Goal: Task Accomplishment & Management: Manage account settings

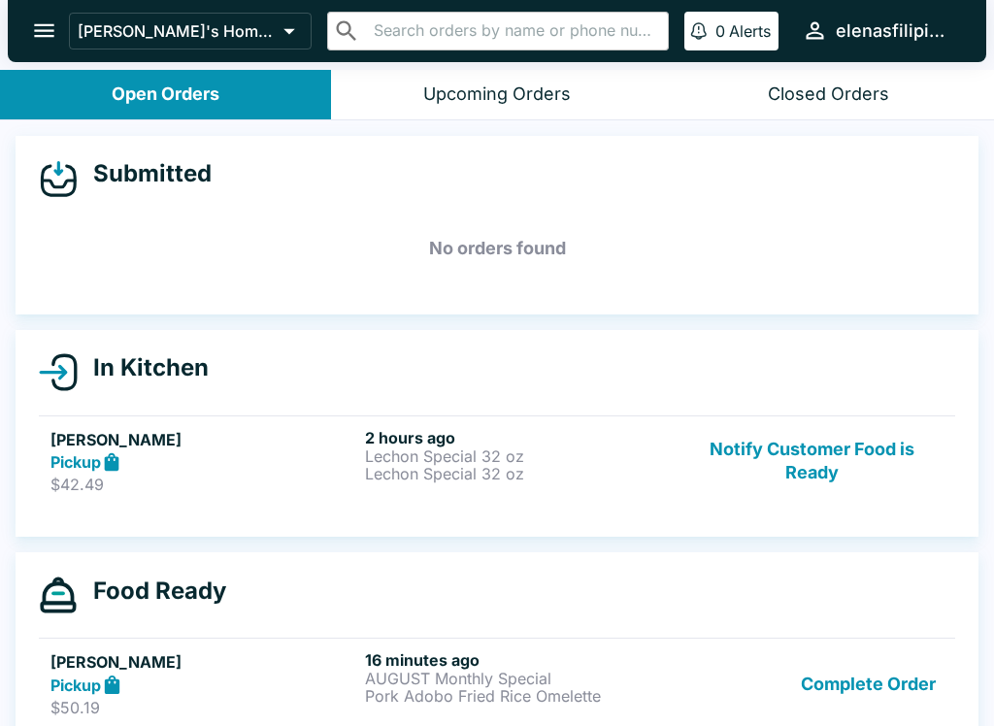
click at [415, 469] on p "Lechon Special 32 oz" at bounding box center [518, 473] width 307 height 17
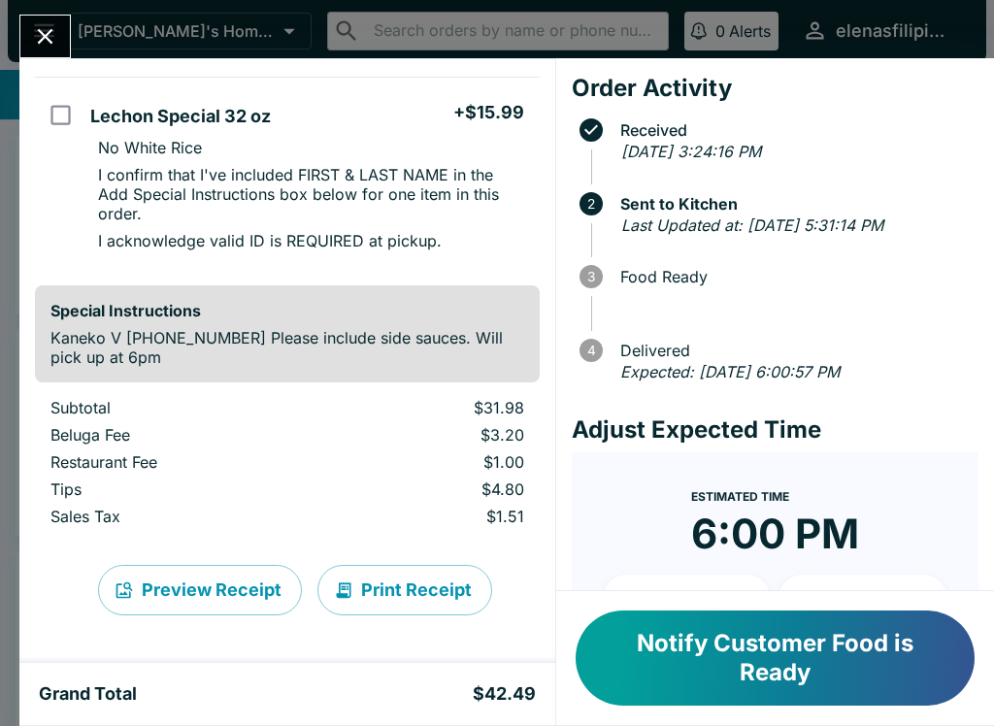
scroll to position [343, 0]
click at [41, 33] on icon "Close" at bounding box center [46, 37] width 16 height 16
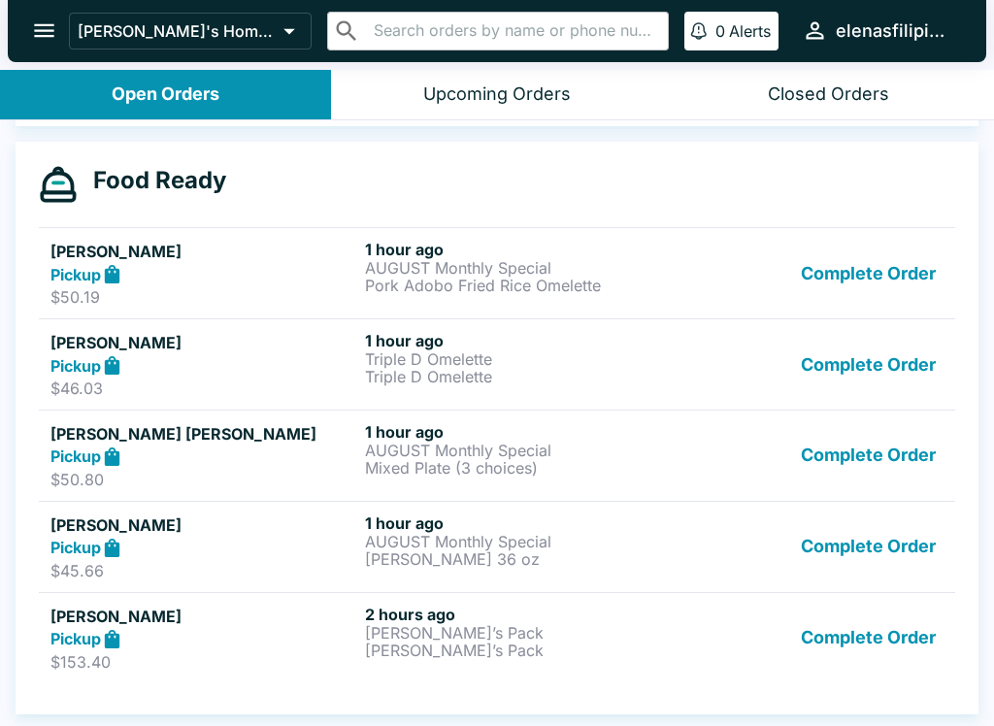
scroll to position [411, 0]
click at [877, 648] on button "Complete Order" at bounding box center [868, 638] width 151 height 67
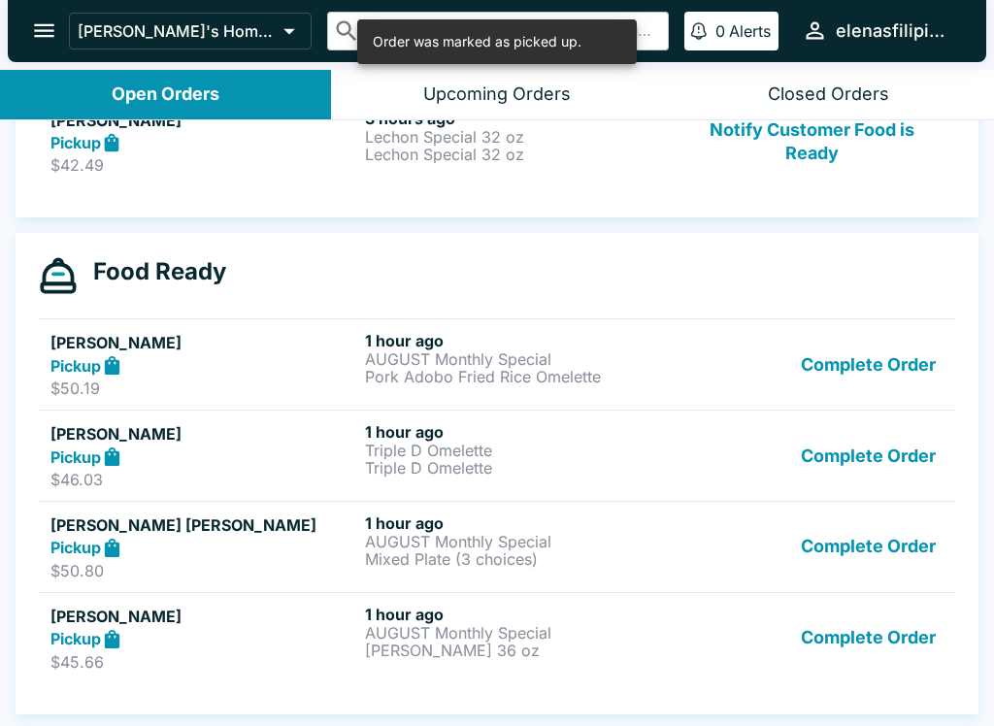
click at [888, 649] on button "Complete Order" at bounding box center [868, 638] width 151 height 67
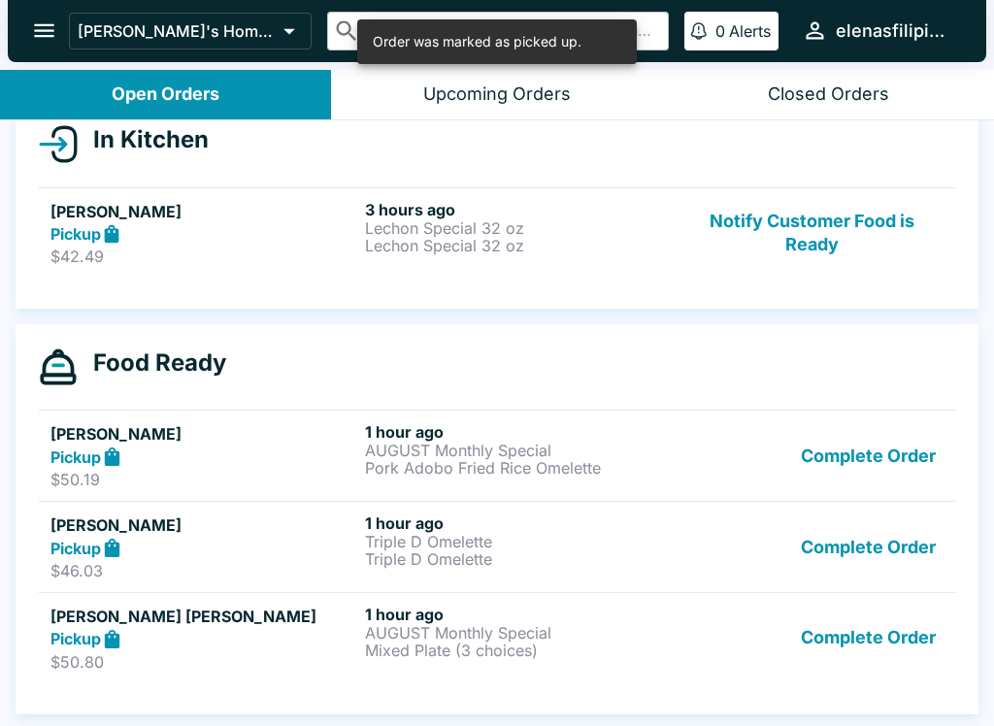
scroll to position [228, 0]
click at [823, 263] on button "Notify Customer Food is Ready" at bounding box center [812, 233] width 263 height 67
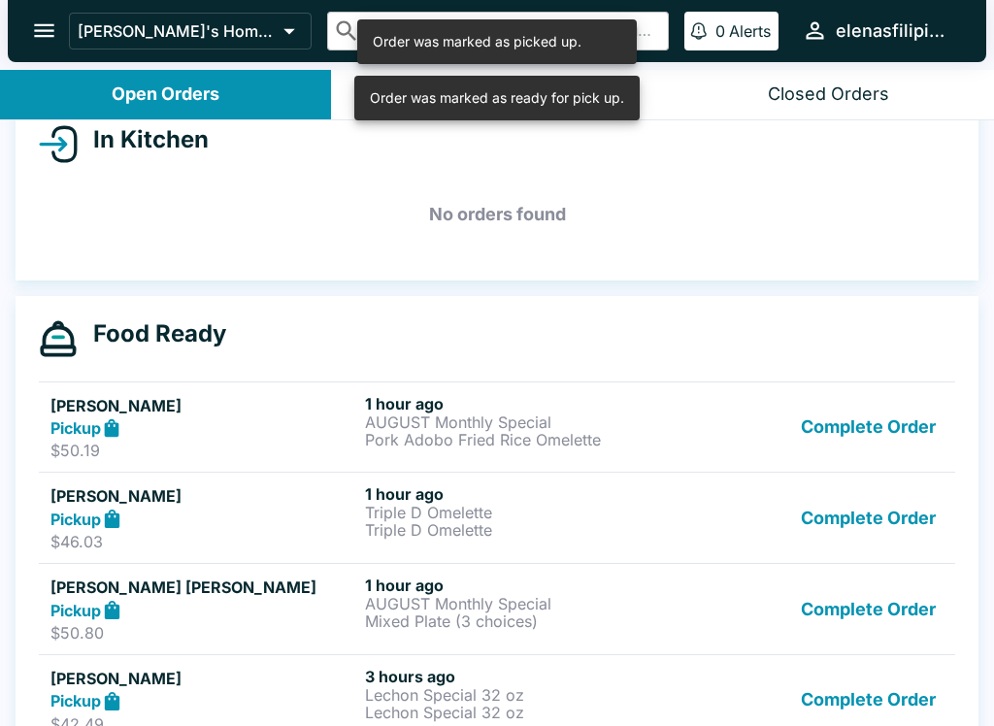
click at [871, 438] on button "Complete Order" at bounding box center [868, 427] width 151 height 67
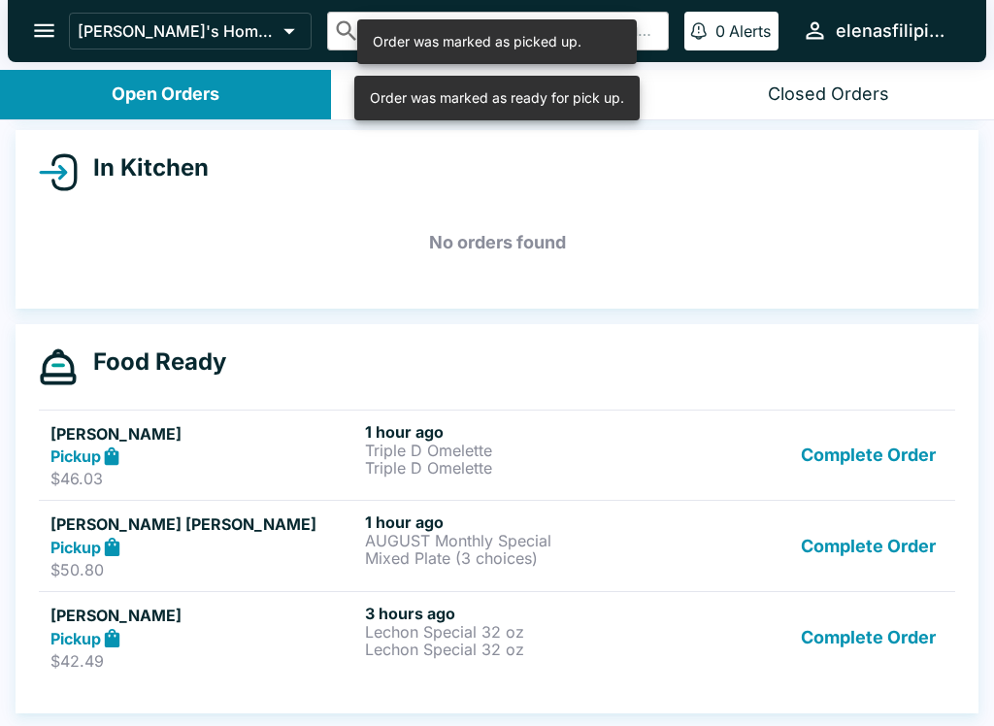
click at [878, 477] on button "Complete Order" at bounding box center [868, 455] width 151 height 67
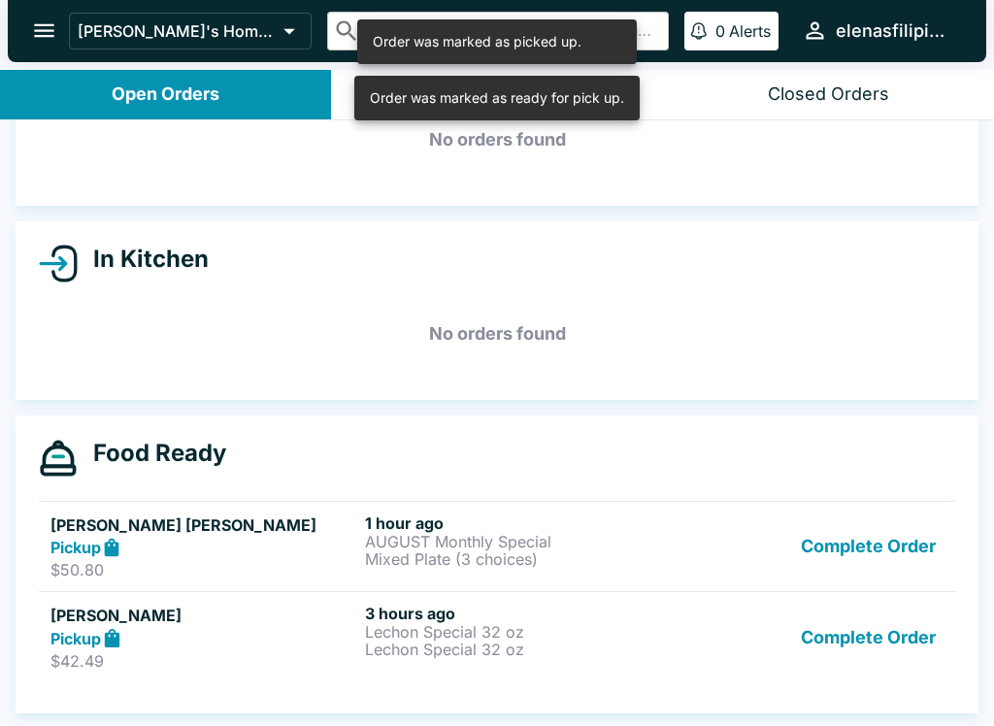
scroll to position [109, 0]
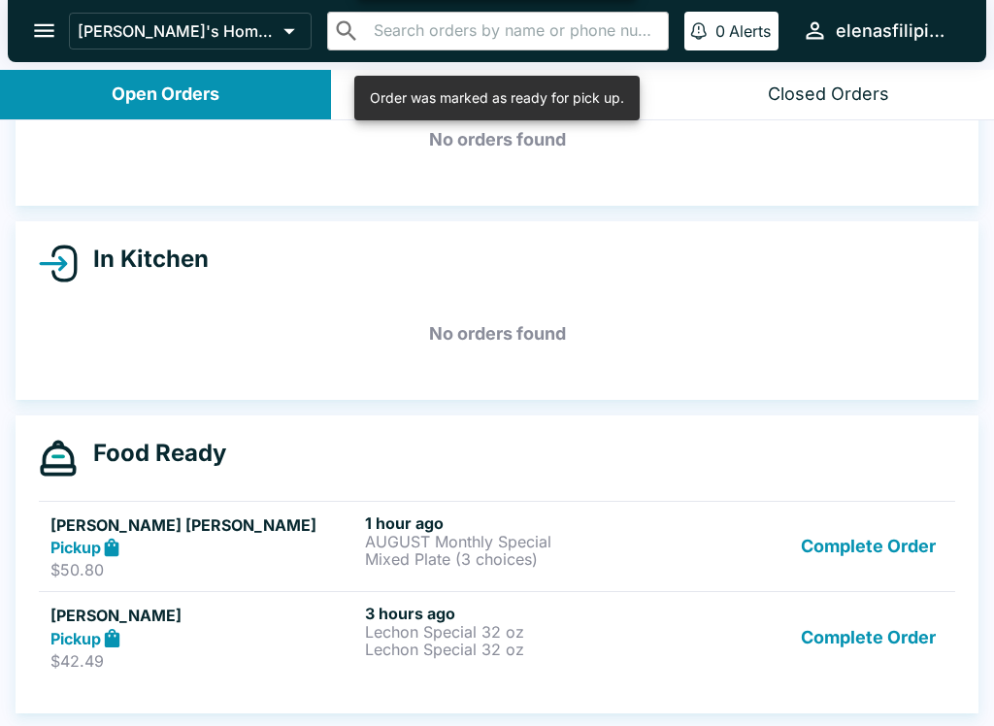
click at [900, 660] on button "Complete Order" at bounding box center [868, 637] width 151 height 67
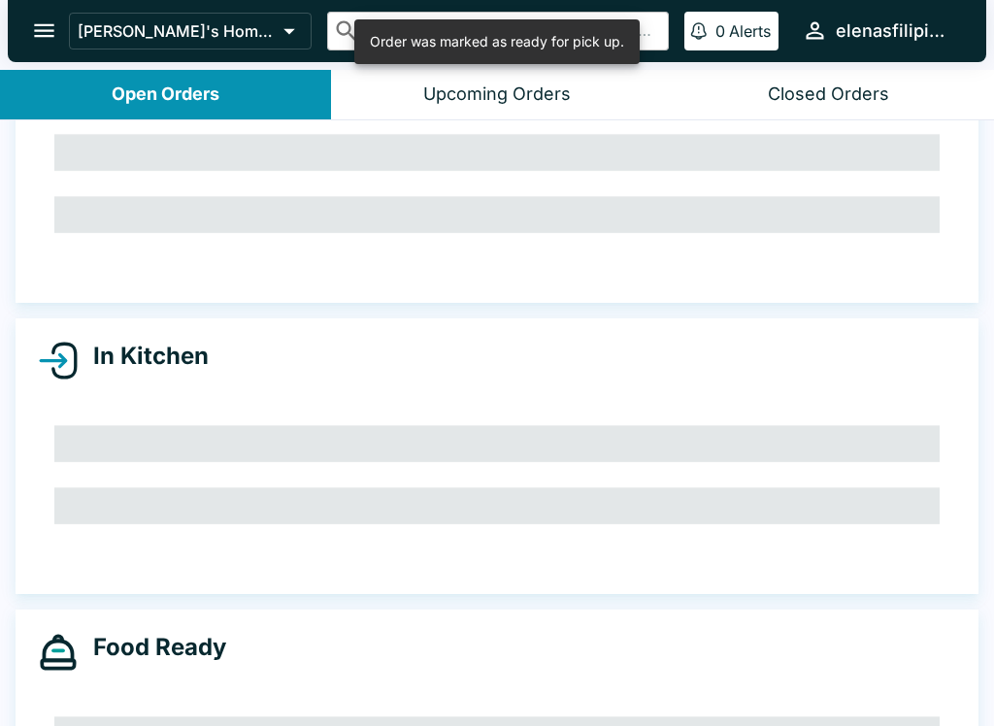
scroll to position [17, 0]
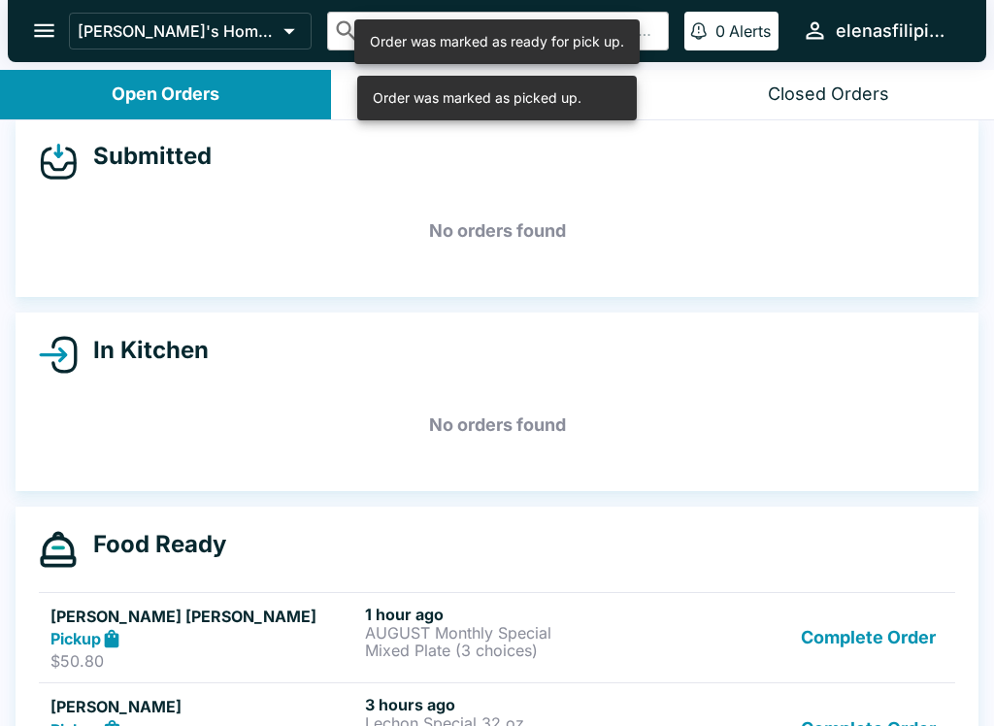
click at [889, 653] on button "Complete Order" at bounding box center [868, 638] width 151 height 67
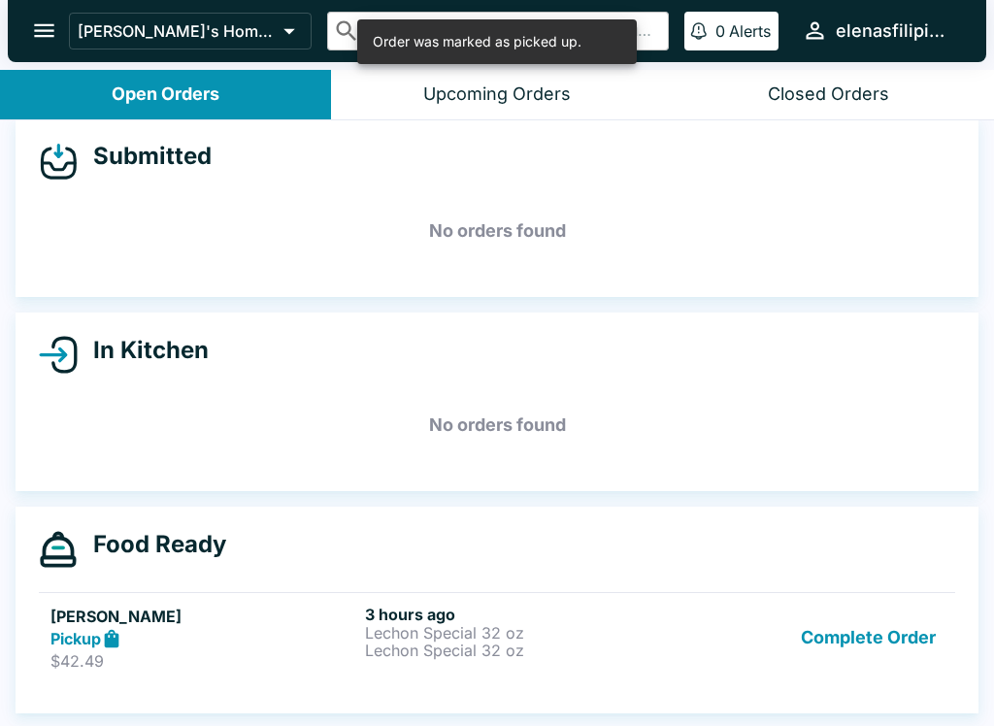
click at [884, 651] on button "Complete Order" at bounding box center [868, 638] width 151 height 67
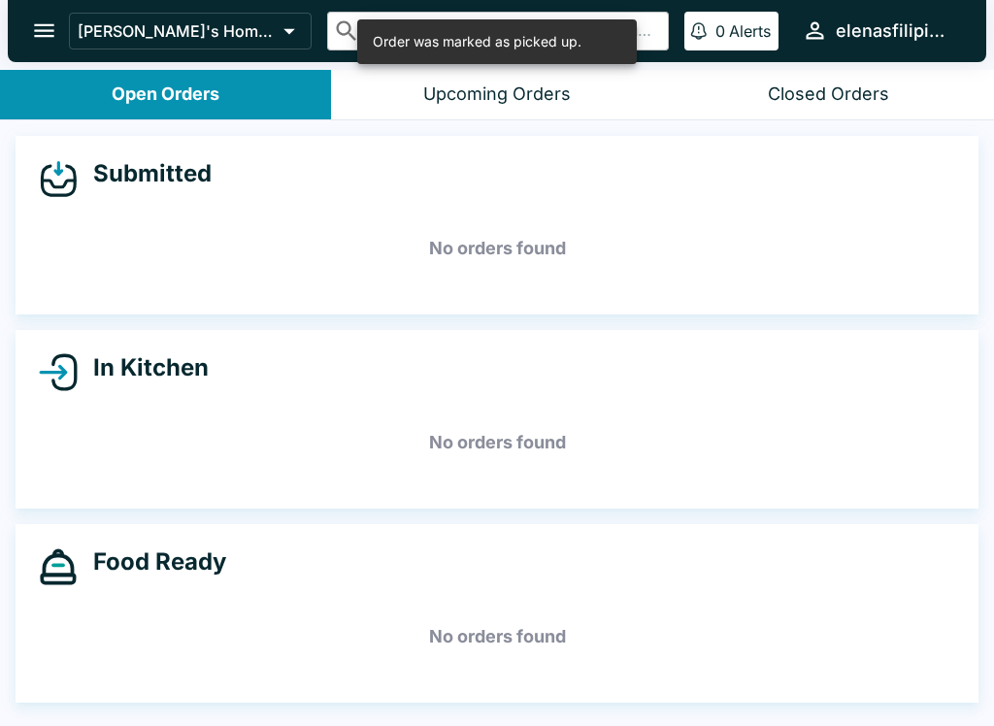
scroll to position [0, 0]
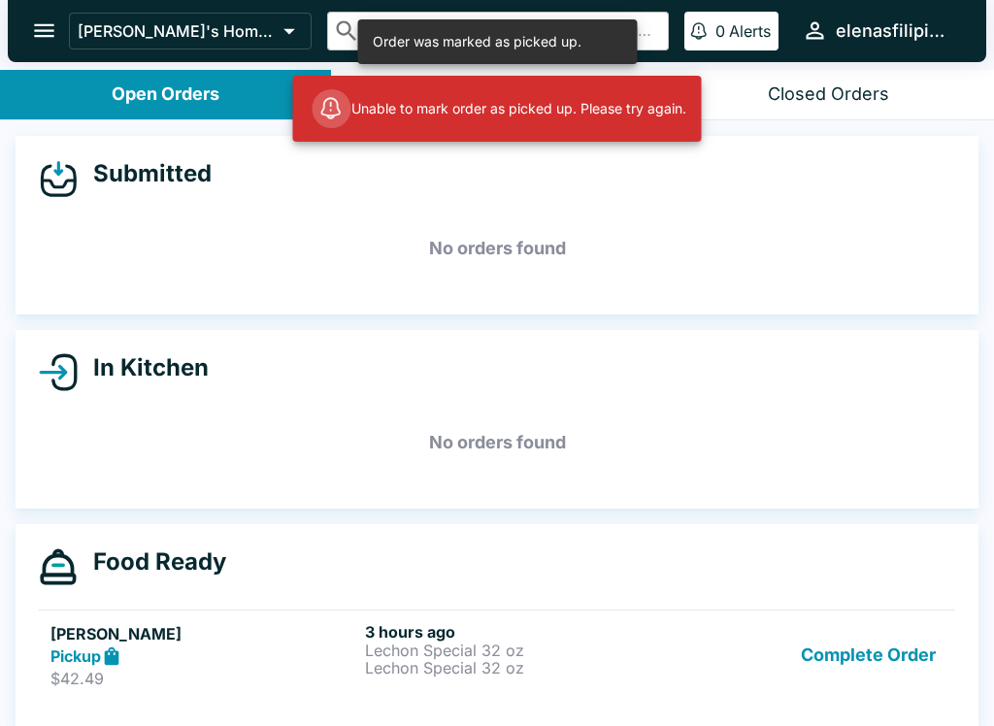
click at [908, 657] on button "Complete Order" at bounding box center [868, 655] width 151 height 67
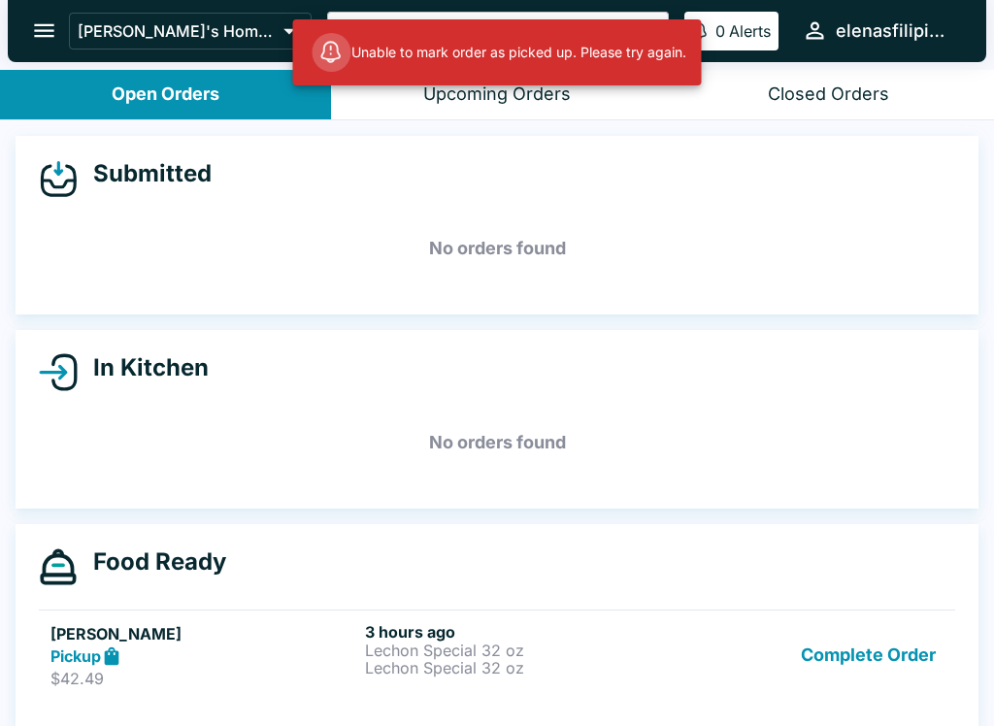
click at [883, 652] on button "Complete Order" at bounding box center [868, 655] width 151 height 67
click at [130, 94] on div "Open Orders" at bounding box center [166, 95] width 108 height 22
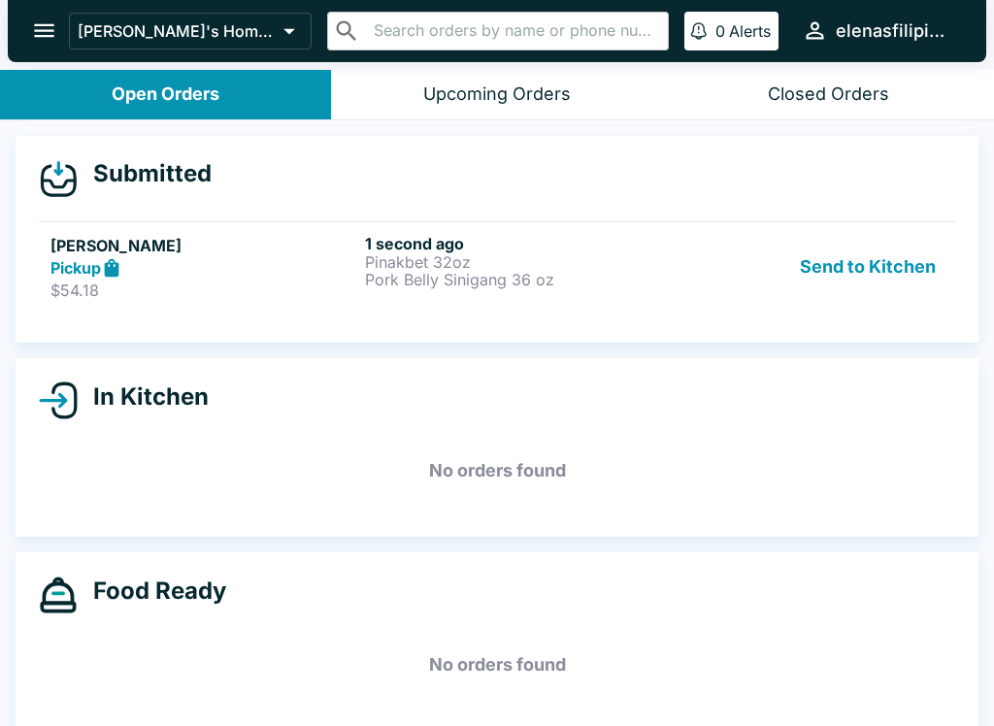
click at [115, 117] on button "Open Orders" at bounding box center [165, 95] width 331 height 50
click at [32, 23] on icon "open drawer" at bounding box center [44, 30] width 26 height 26
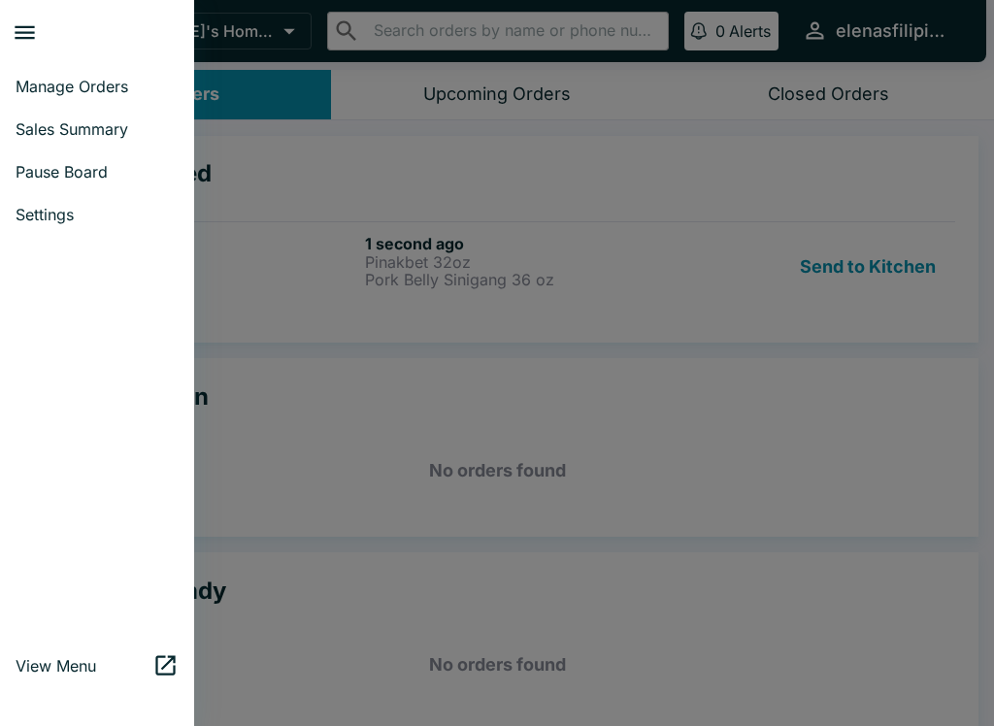
click at [54, 79] on span "Manage Orders" at bounding box center [97, 86] width 163 height 19
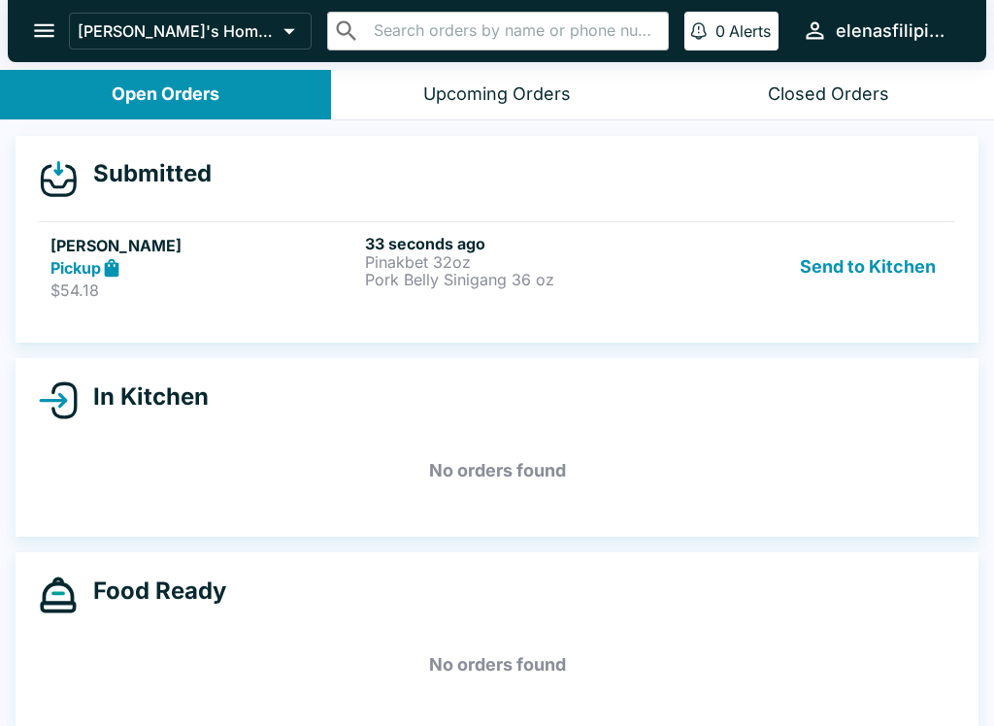
click at [108, 278] on icon at bounding box center [112, 268] width 22 height 22
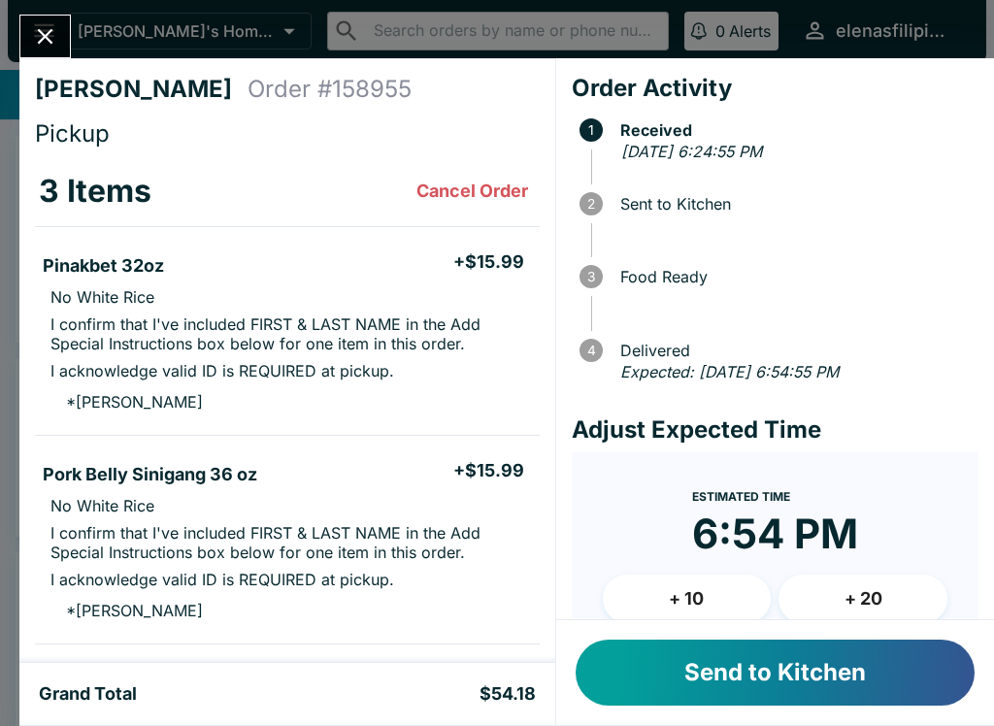
click at [117, 622] on li "* [PERSON_NAME]" at bounding box center [287, 610] width 505 height 35
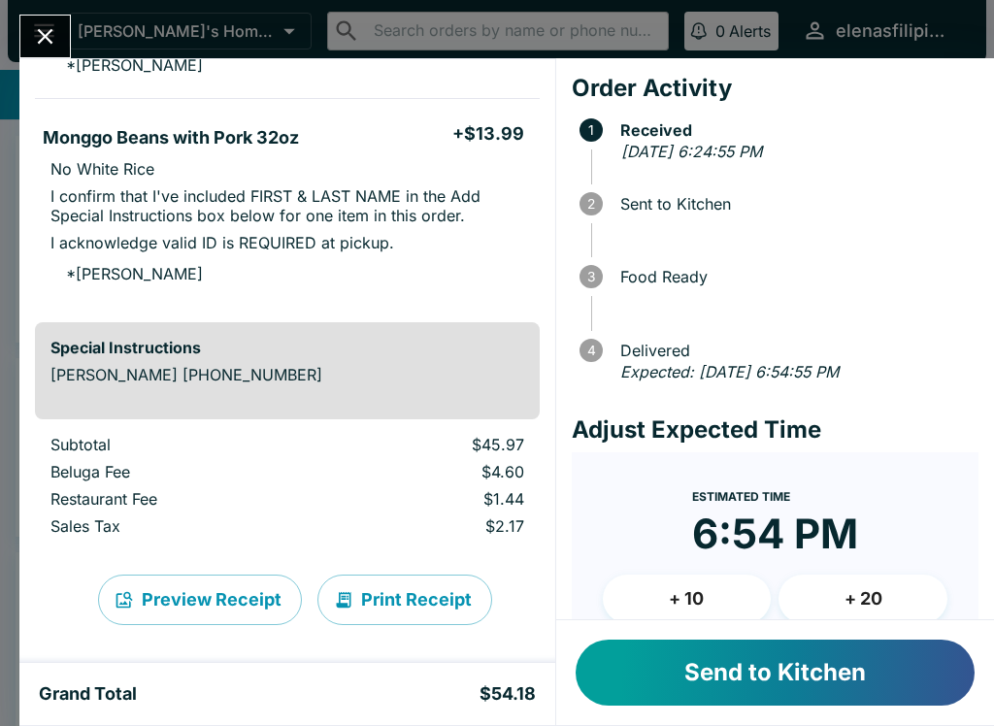
scroll to position [547, 0]
click at [726, 671] on button "Send to Kitchen" at bounding box center [775, 673] width 399 height 66
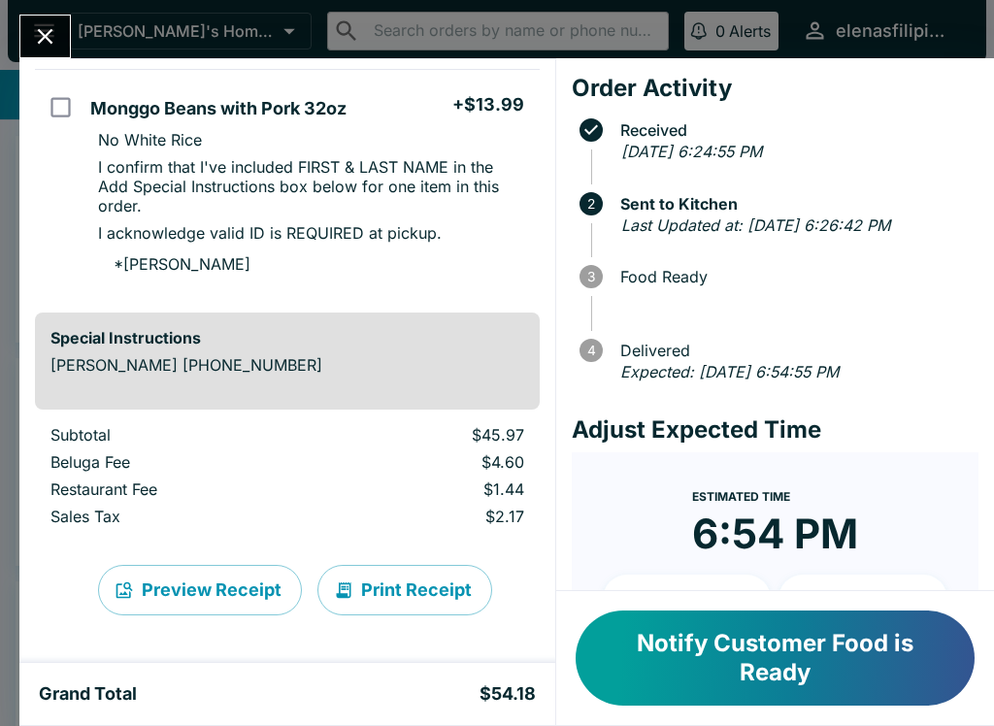
scroll to position [614, 0]
click at [4, 440] on div "[PERSON_NAME] Order # 158955 Pickup 3 Items Pinakbet 32oz + $15.99 No White Ric…" at bounding box center [497, 363] width 994 height 726
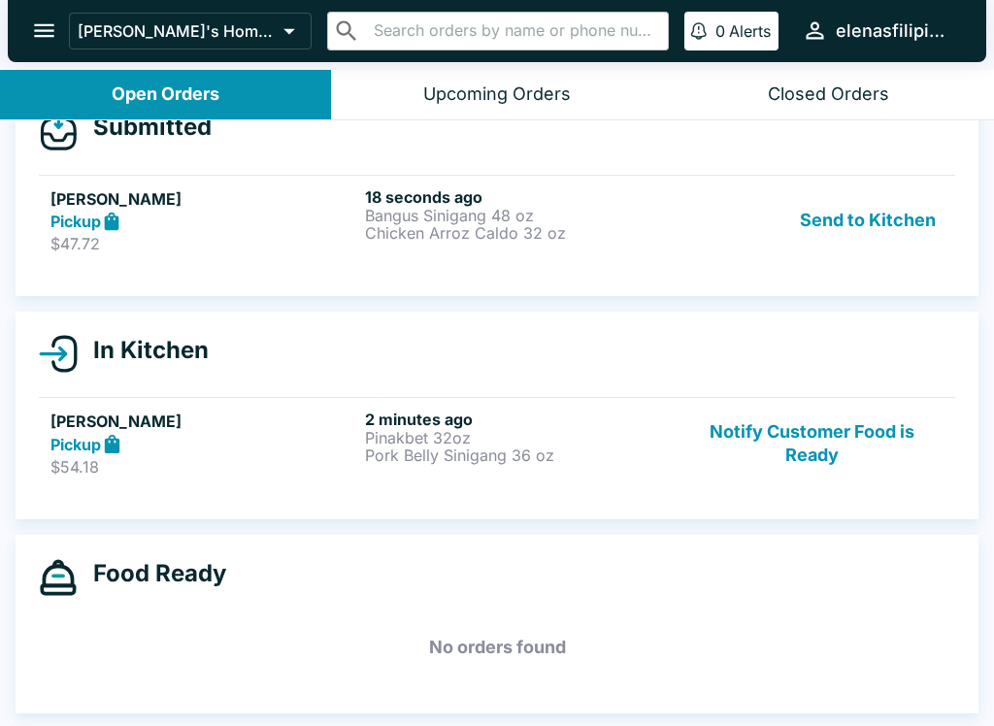
scroll to position [47, 0]
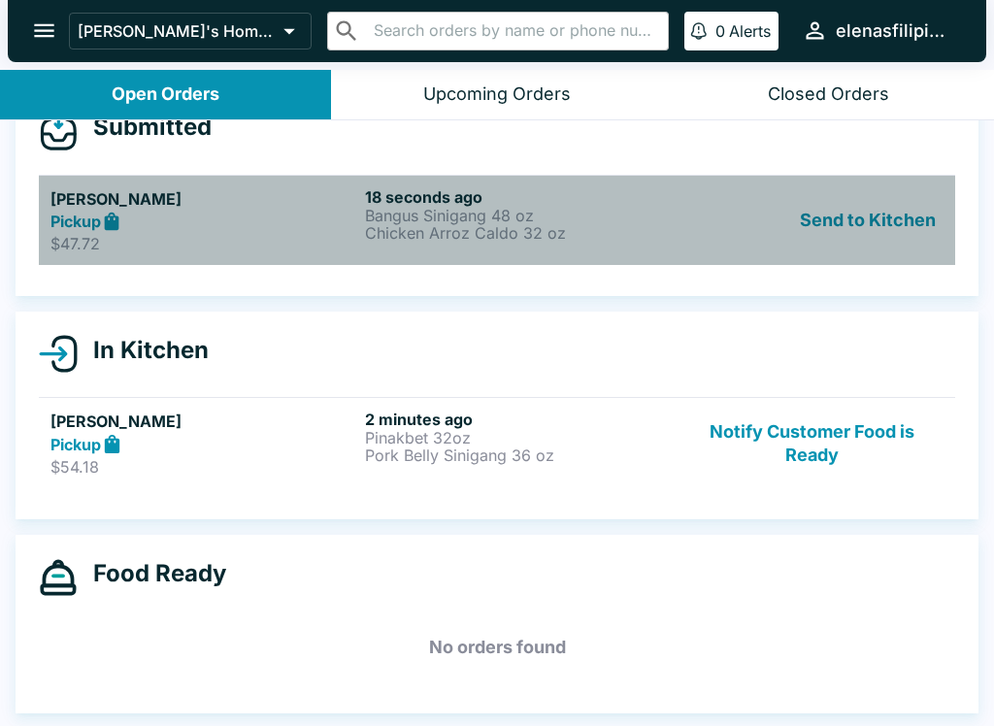
click at [106, 218] on icon at bounding box center [112, 221] width 15 height 18
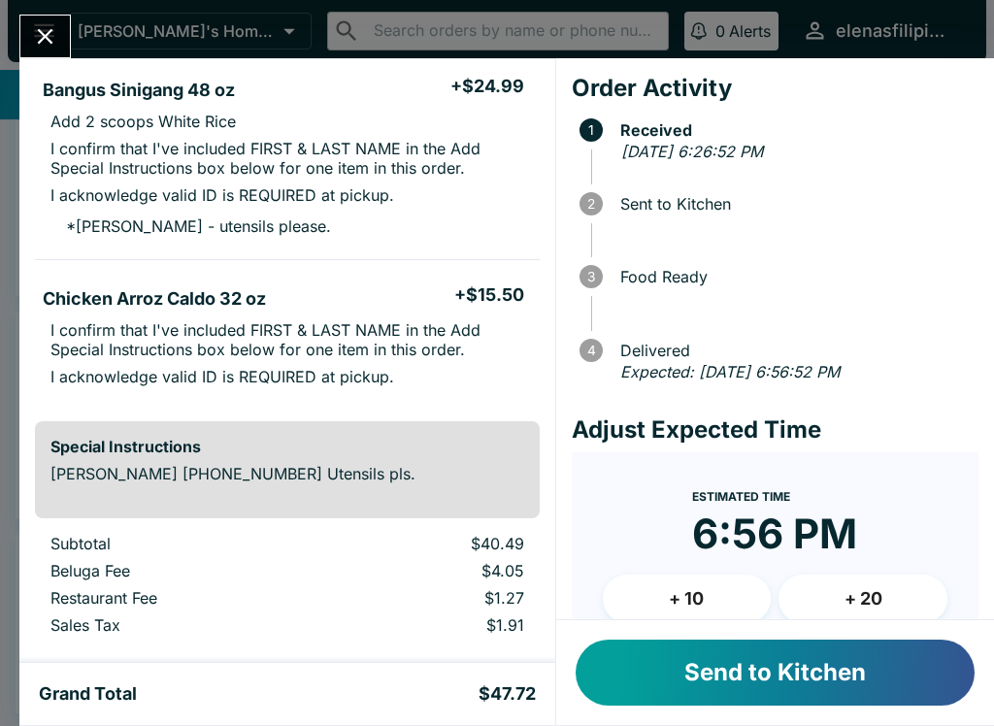
scroll to position [185, 0]
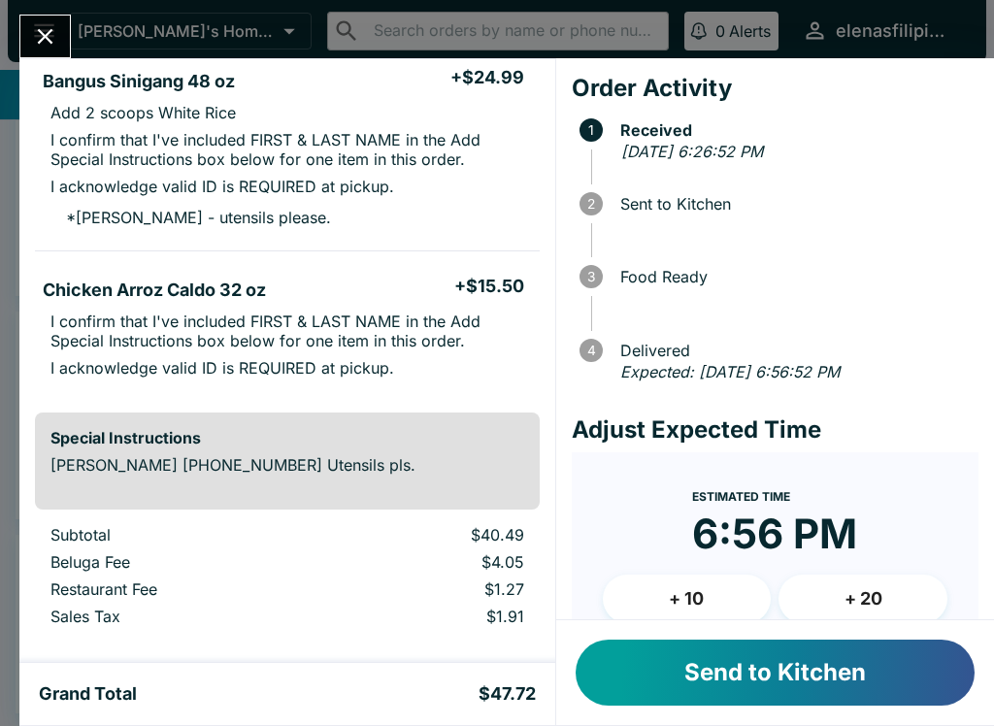
click at [722, 673] on button "Send to Kitchen" at bounding box center [775, 673] width 399 height 66
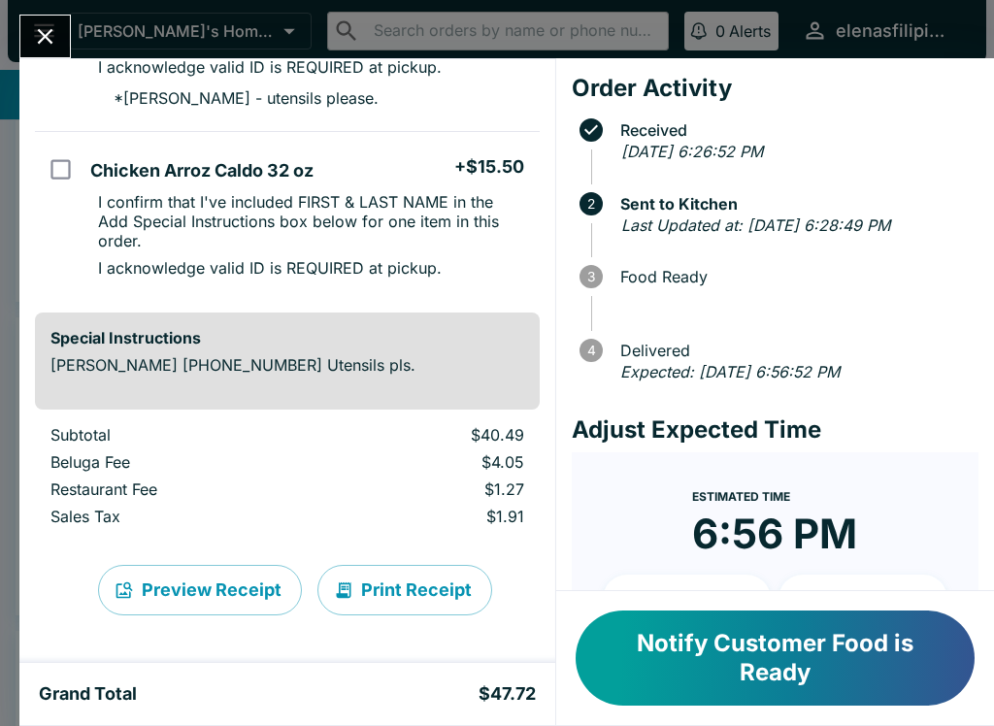
scroll to position [323, 0]
click at [93, 90] on li "* [PERSON_NAME] - utensils please." at bounding box center [311, 98] width 456 height 35
checkbox input "true"
click at [92, 686] on h5 "Grand Total" at bounding box center [88, 694] width 98 height 23
click at [49, 33] on icon "Close" at bounding box center [46, 37] width 16 height 16
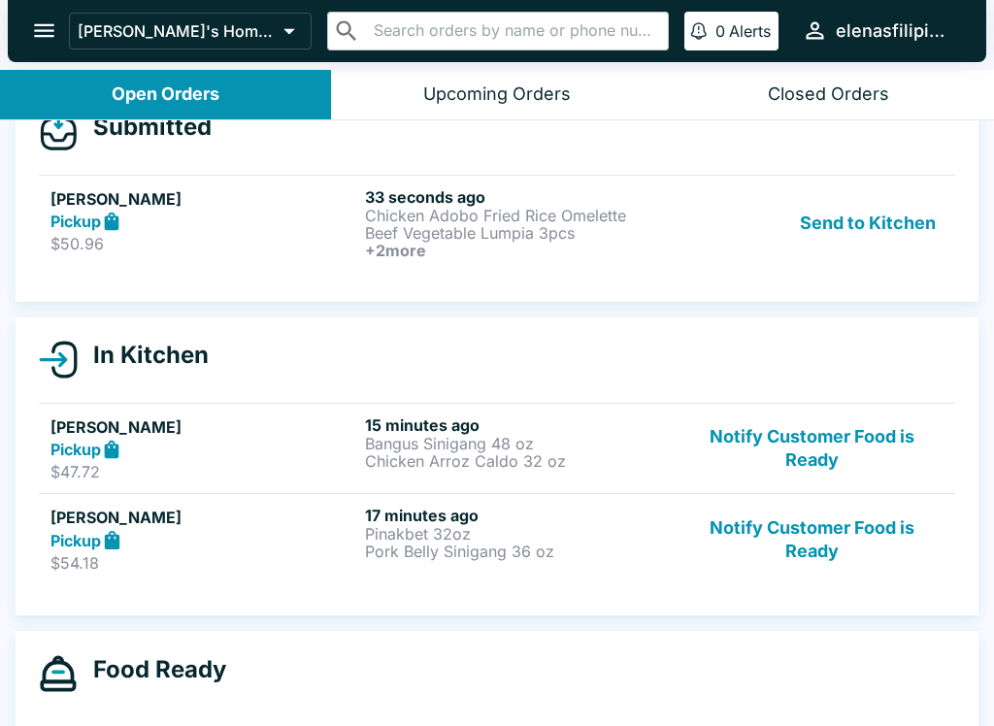
click at [98, 216] on strong "Pickup" at bounding box center [75, 221] width 50 height 19
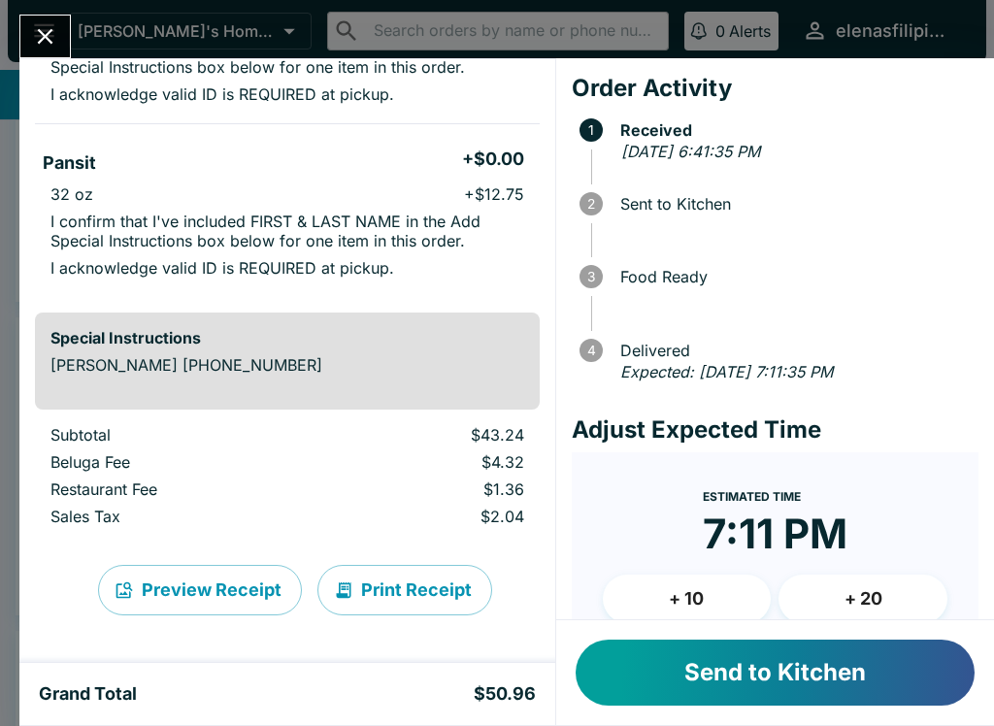
scroll to position [543, 0]
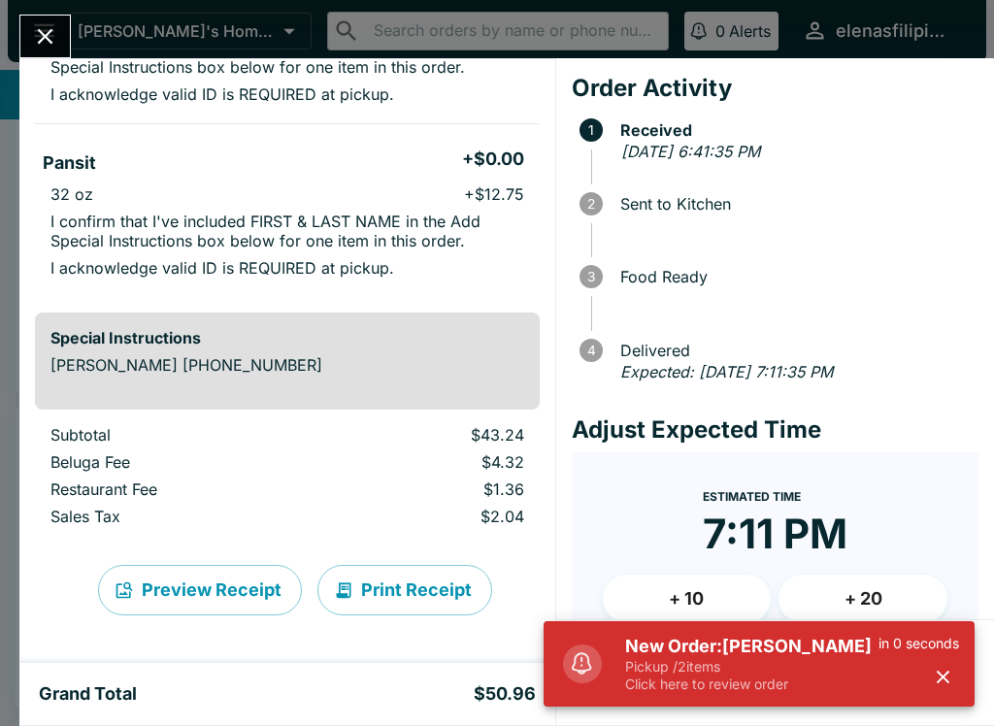
click at [42, 29] on icon "Close" at bounding box center [45, 36] width 26 height 26
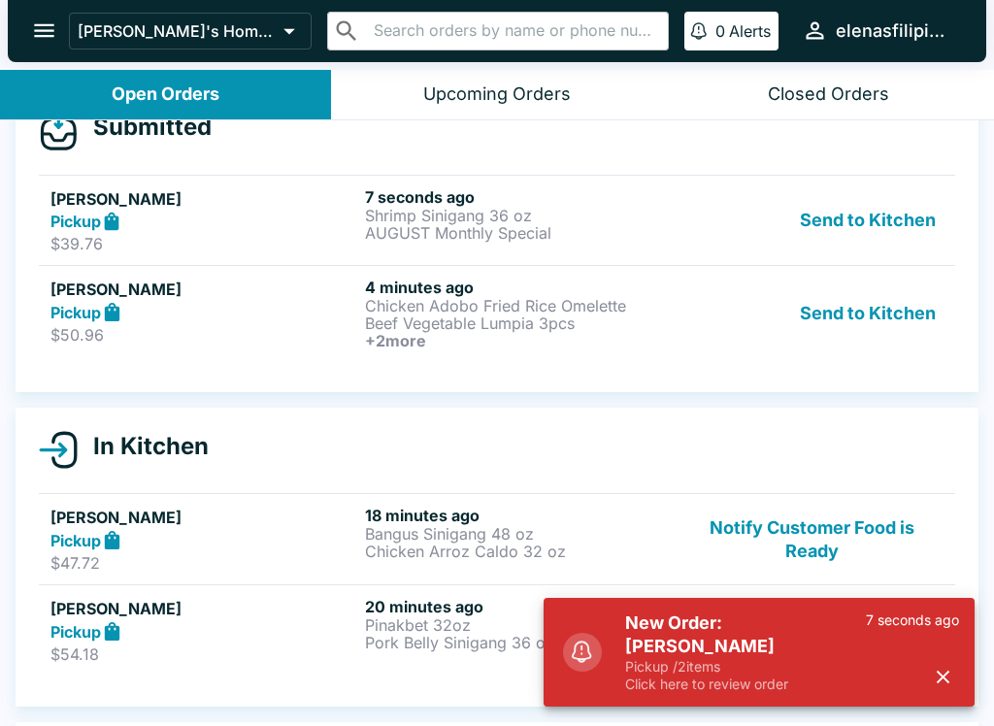
click at [829, 305] on button "Send to Kitchen" at bounding box center [867, 314] width 151 height 72
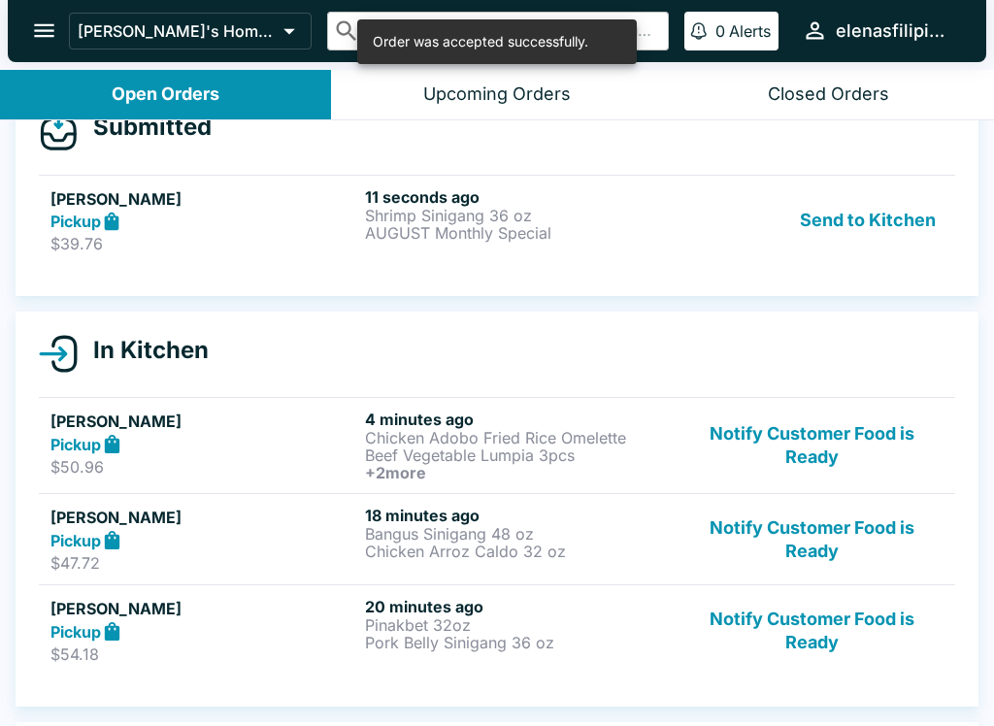
click at [417, 210] on p "Shrimp Sinigang 36 oz" at bounding box center [518, 215] width 307 height 17
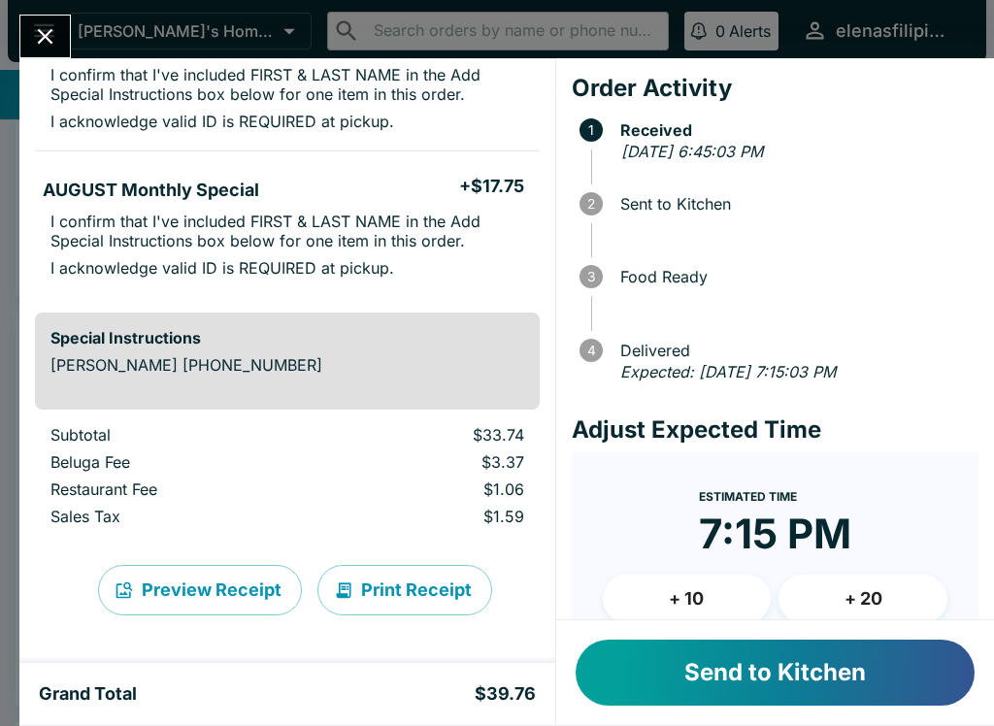
scroll to position [250, 0]
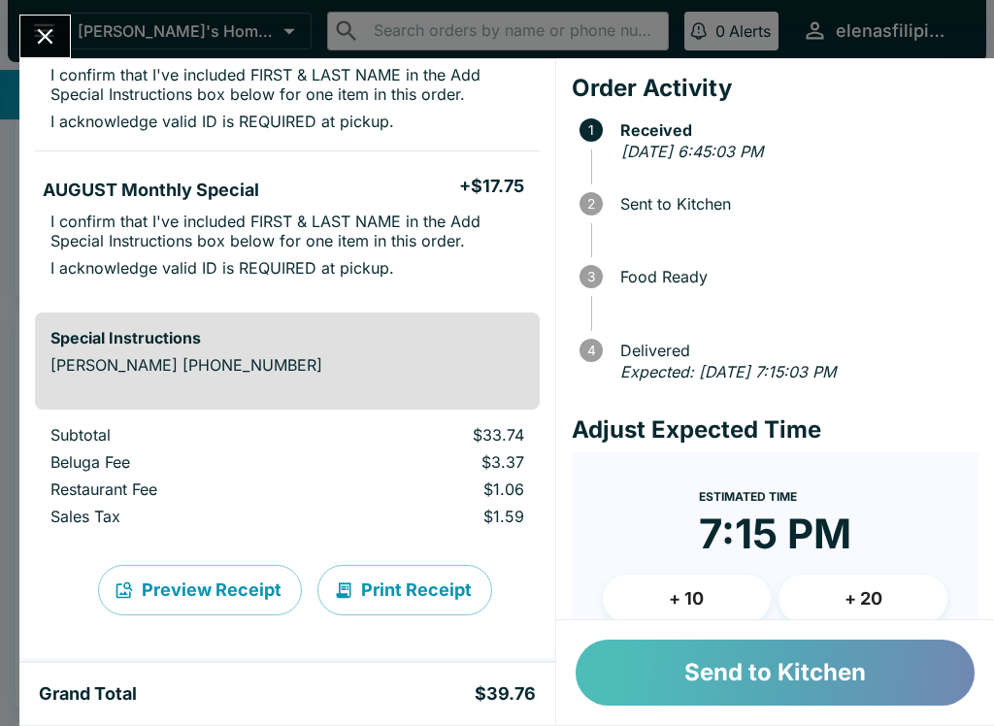
click at [716, 700] on button "Send to Kitchen" at bounding box center [775, 673] width 399 height 66
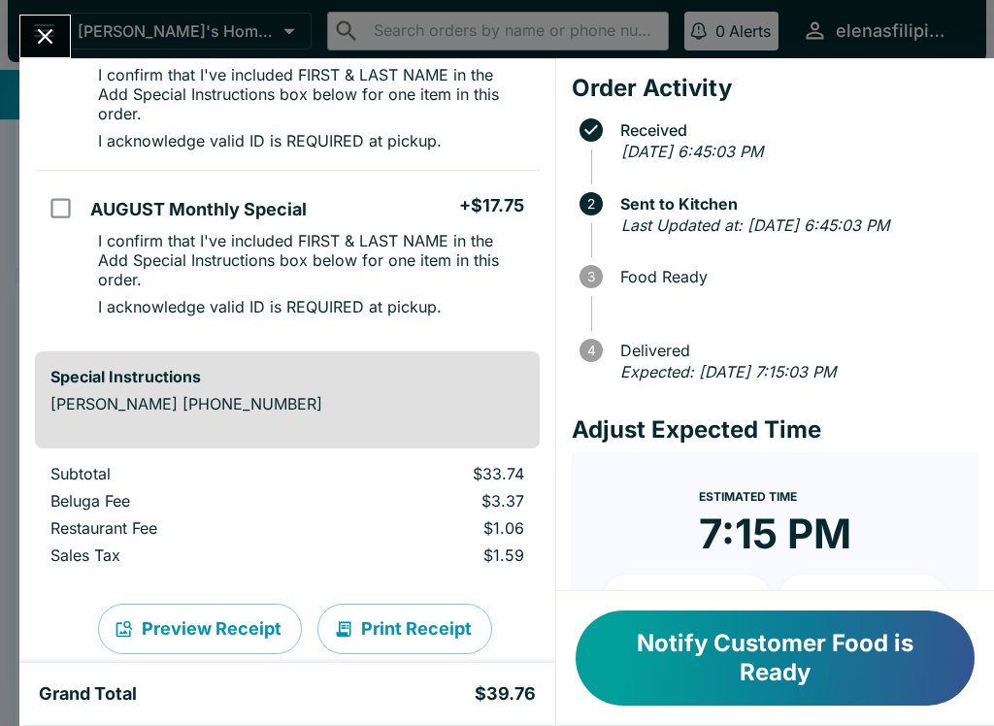
click at [715, 700] on button "Notify Customer Food is Ready" at bounding box center [775, 658] width 399 height 95
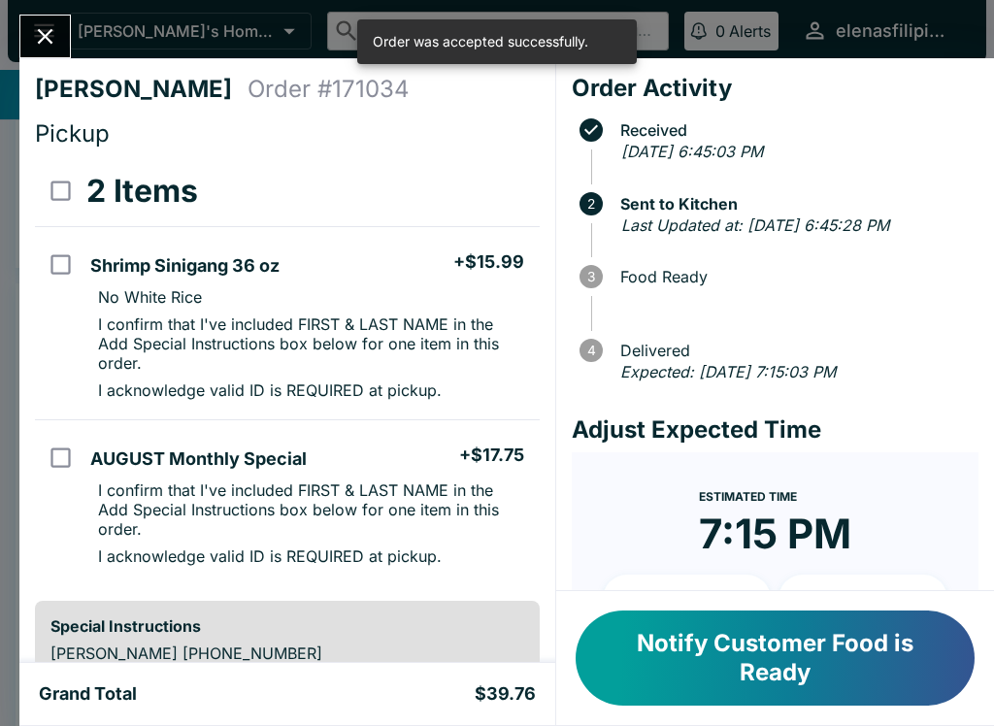
scroll to position [0, 0]
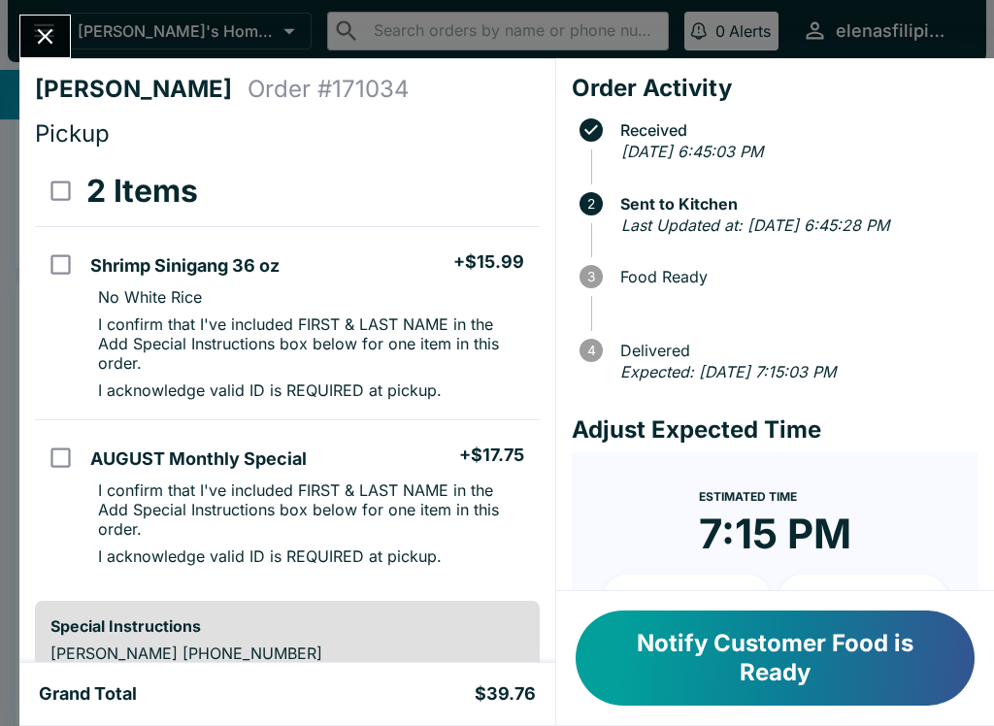
click at [47, 23] on icon "Close" at bounding box center [45, 36] width 26 height 26
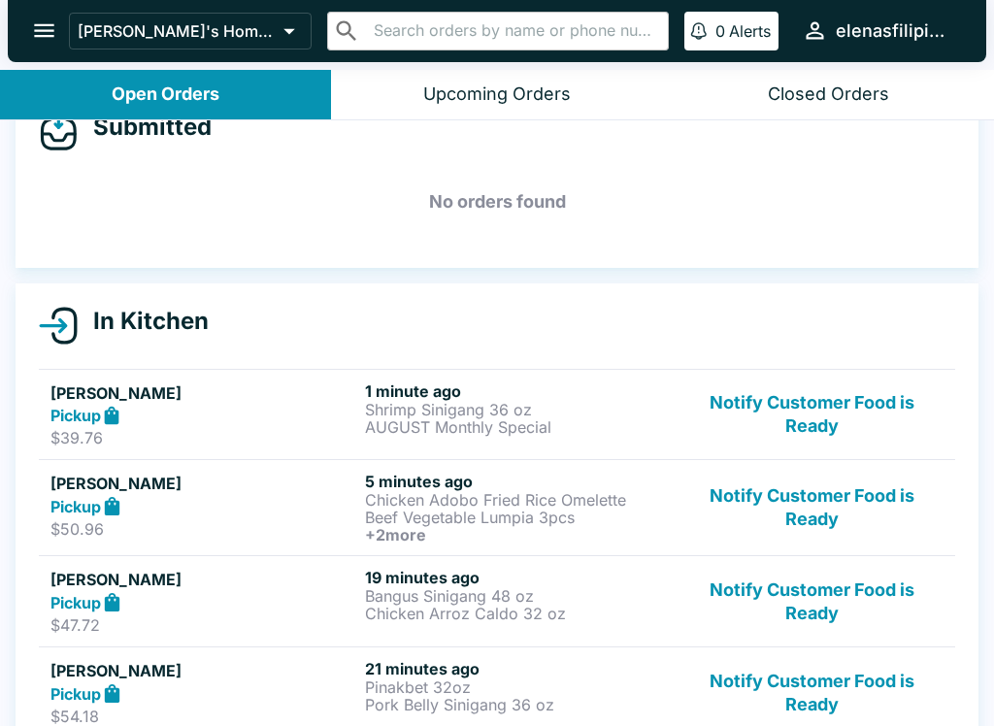
click at [627, 529] on h6 "+ 2 more" at bounding box center [518, 534] width 307 height 17
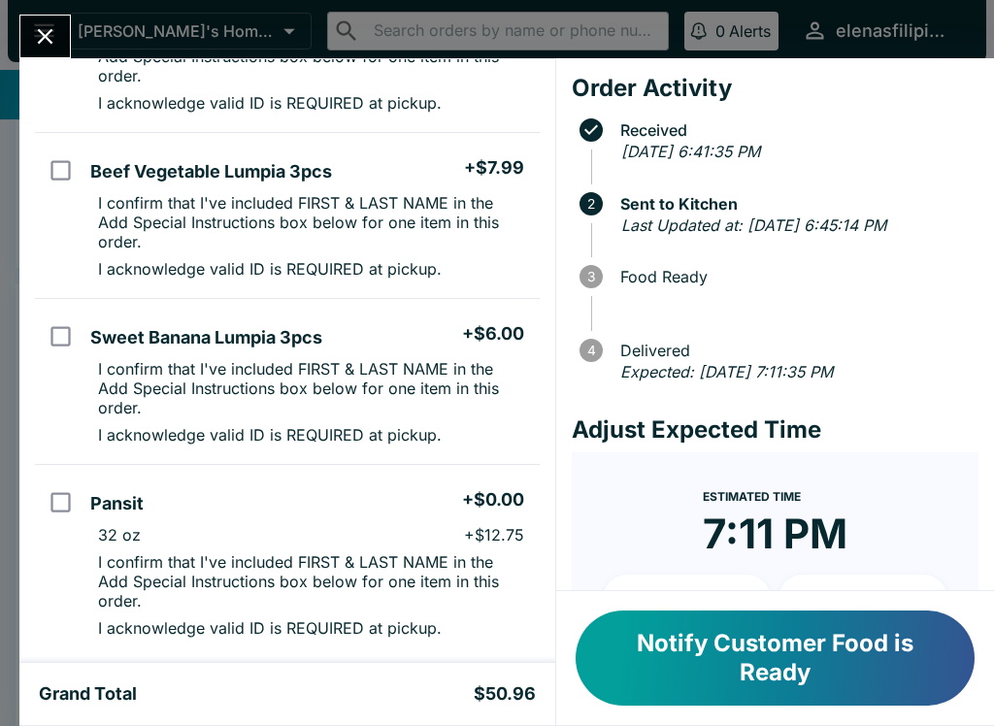
scroll to position [260, 0]
click at [83, 503] on input "orders table" at bounding box center [61, 503] width 44 height 44
checkbox input "true"
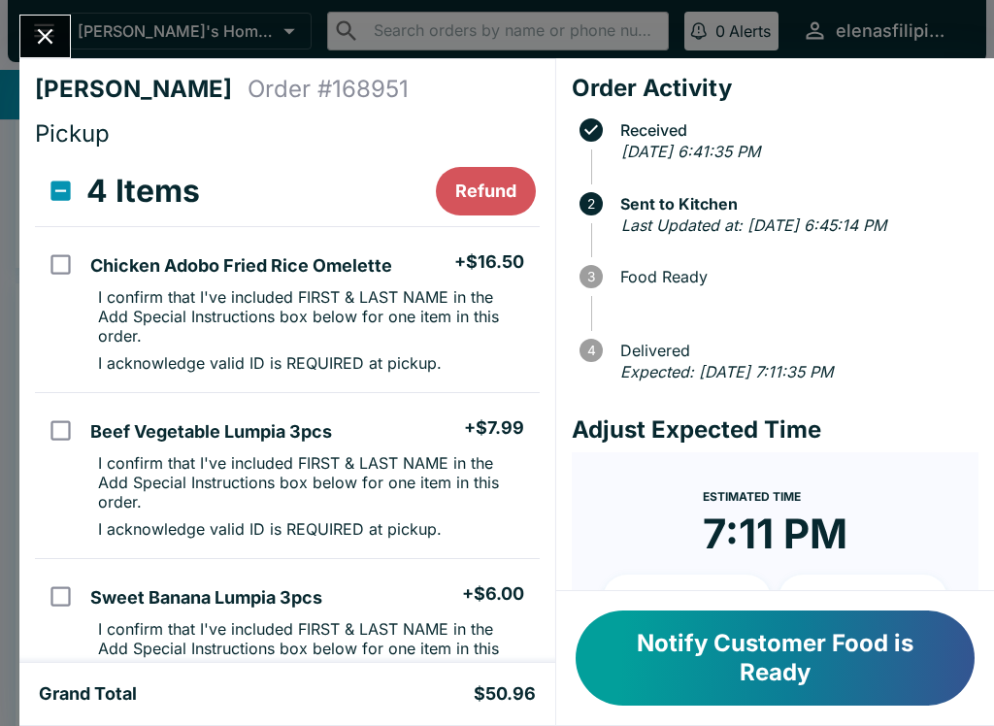
scroll to position [-1, 0]
click at [487, 183] on button "Refund" at bounding box center [486, 191] width 100 height 49
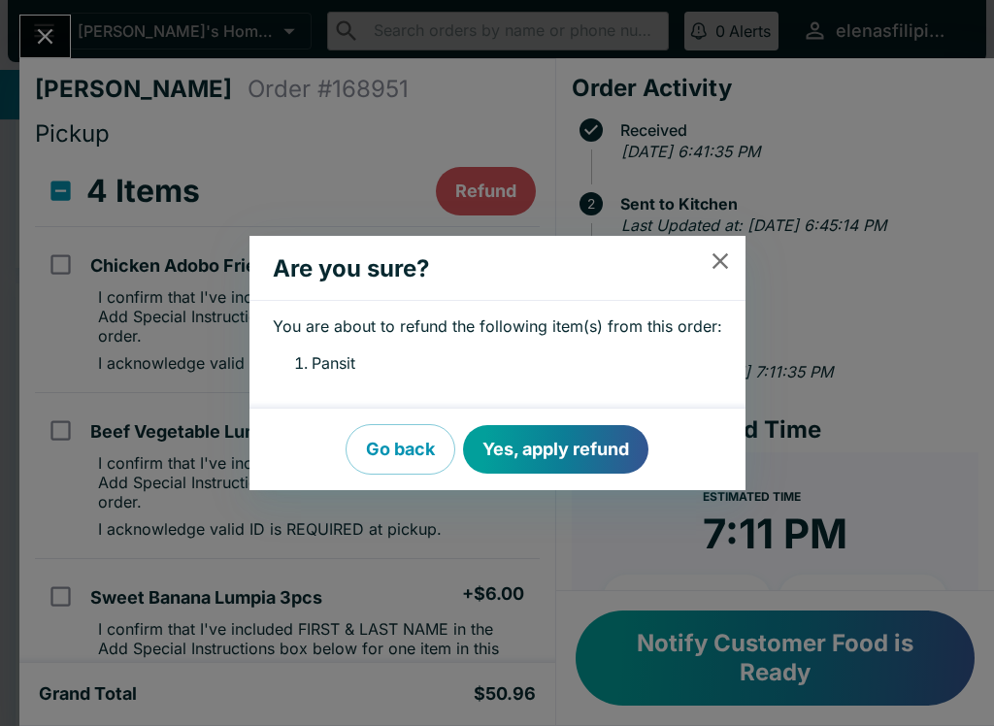
click at [553, 441] on button "Yes, apply refund" at bounding box center [555, 449] width 185 height 49
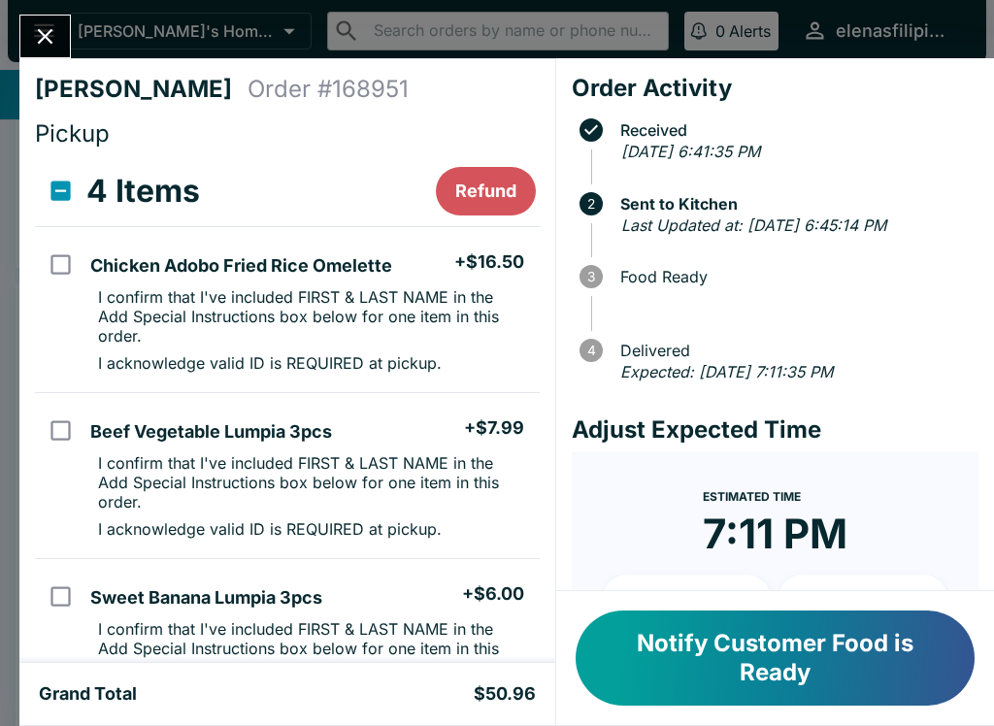
click at [44, 27] on icon "Close" at bounding box center [45, 36] width 26 height 26
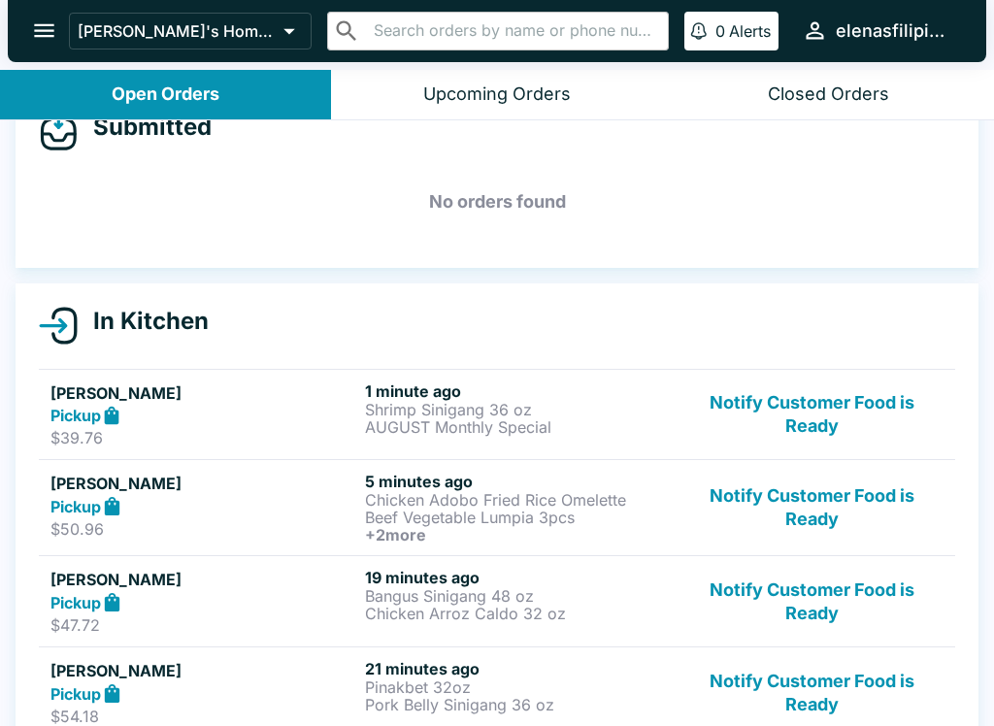
click at [807, 680] on button "Notify Customer Food is Ready" at bounding box center [812, 692] width 263 height 67
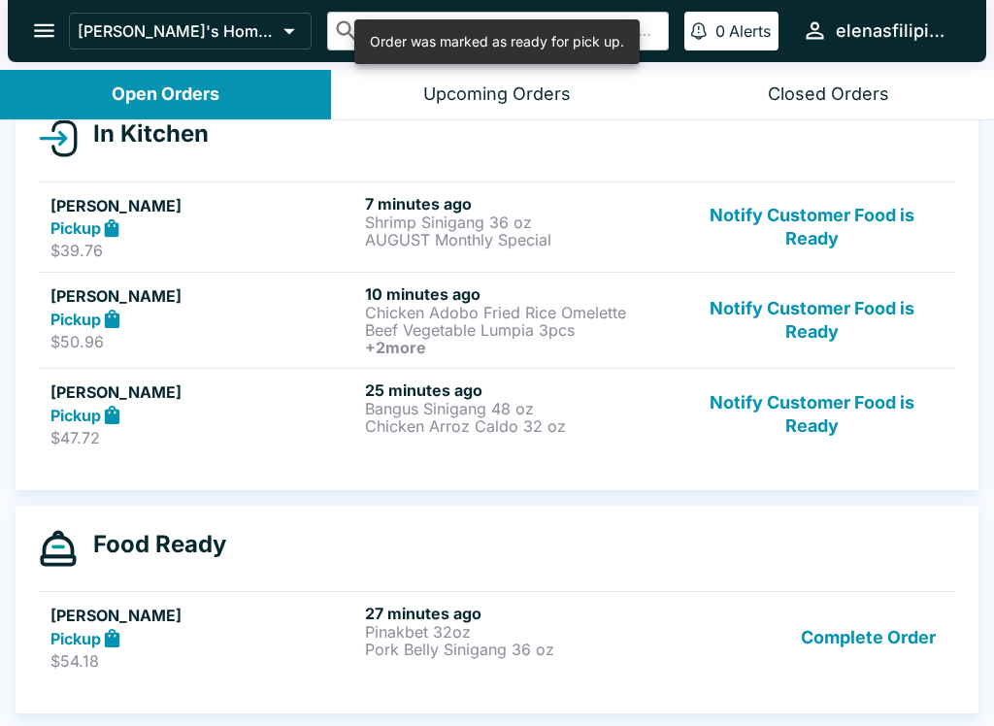
scroll to position [234, 0]
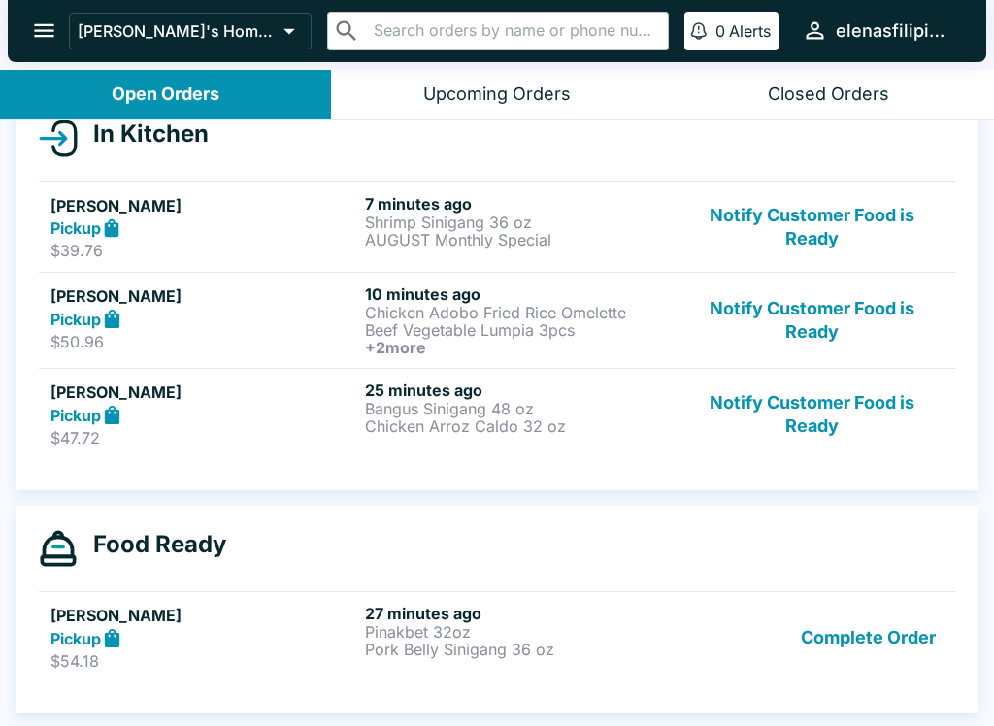
click at [68, 233] on strong "Pickup" at bounding box center [75, 227] width 50 height 19
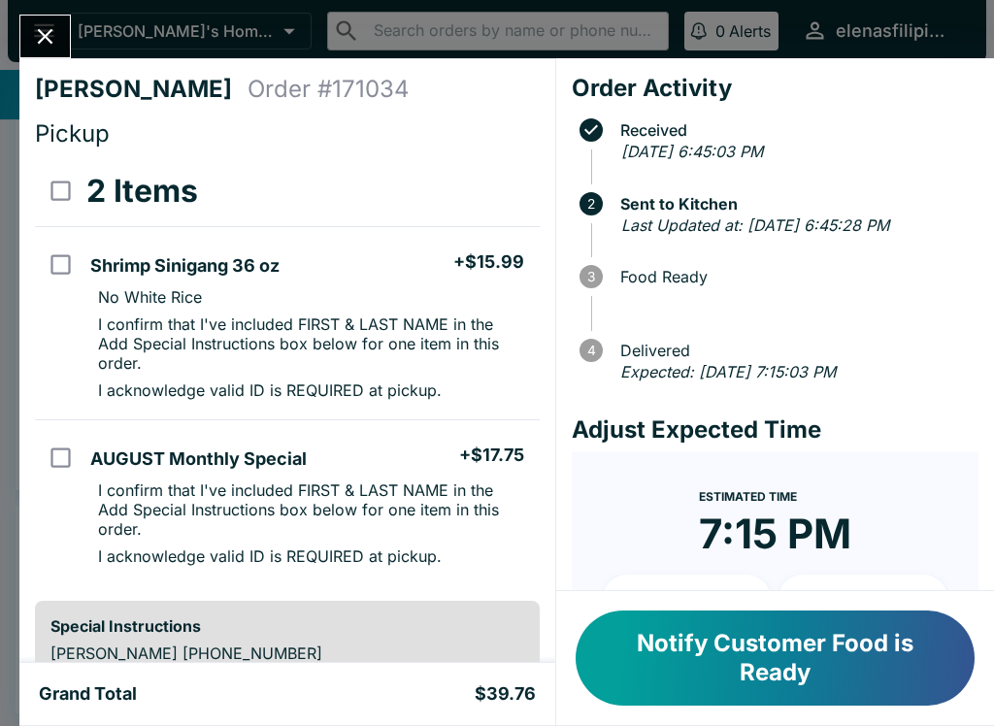
click at [50, 36] on icon "Close" at bounding box center [45, 36] width 26 height 26
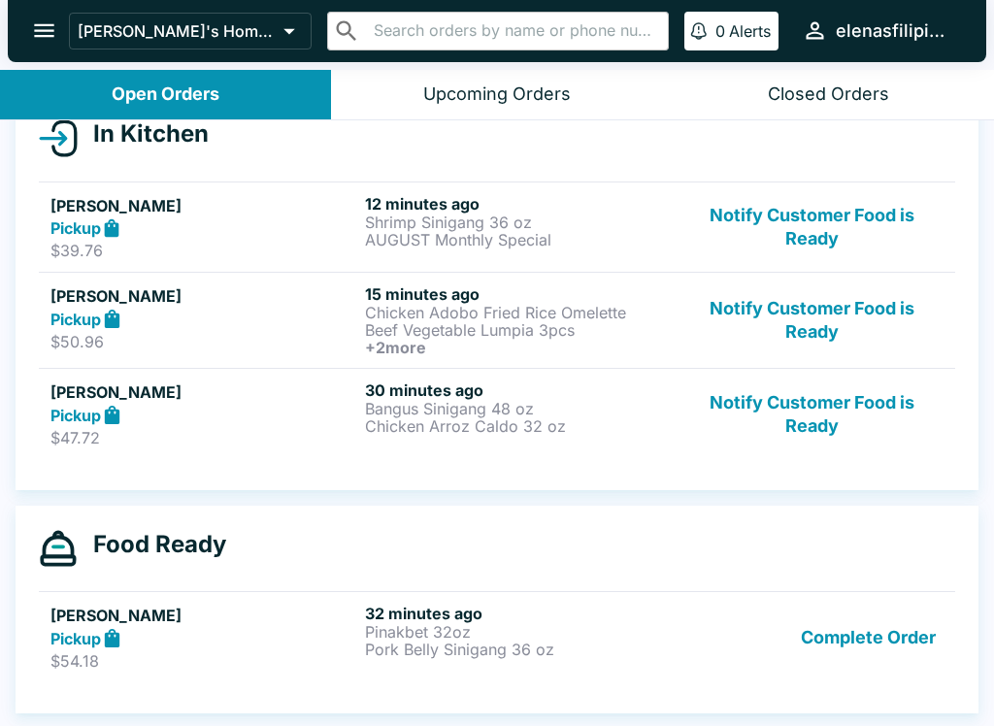
click at [61, 310] on strong "Pickup" at bounding box center [75, 319] width 50 height 19
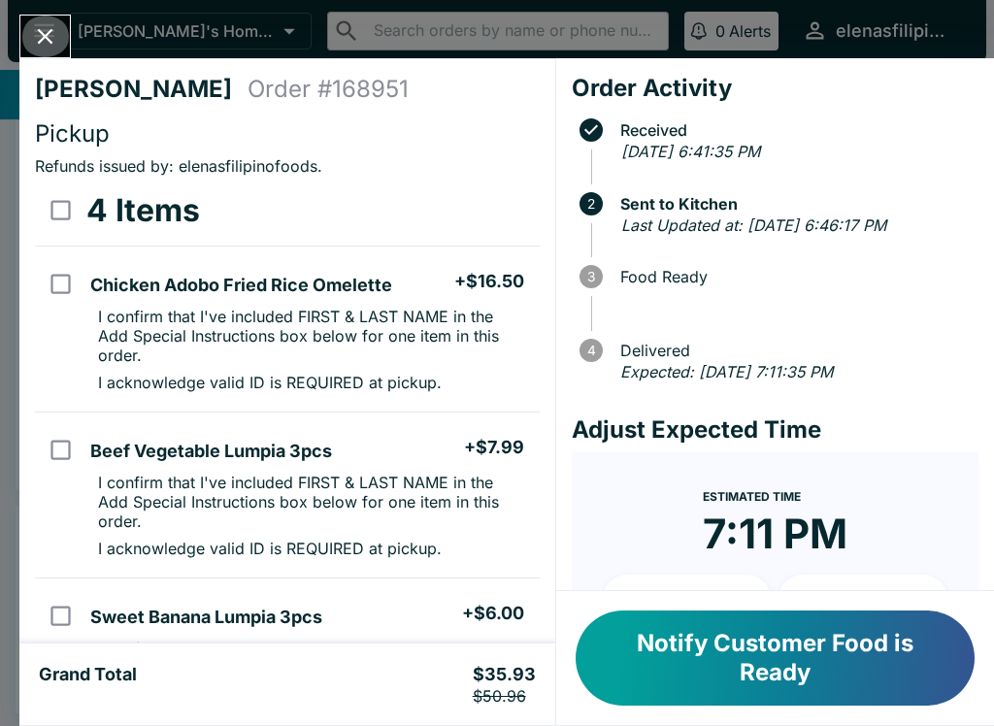
click at [49, 17] on button "Close" at bounding box center [45, 37] width 50 height 42
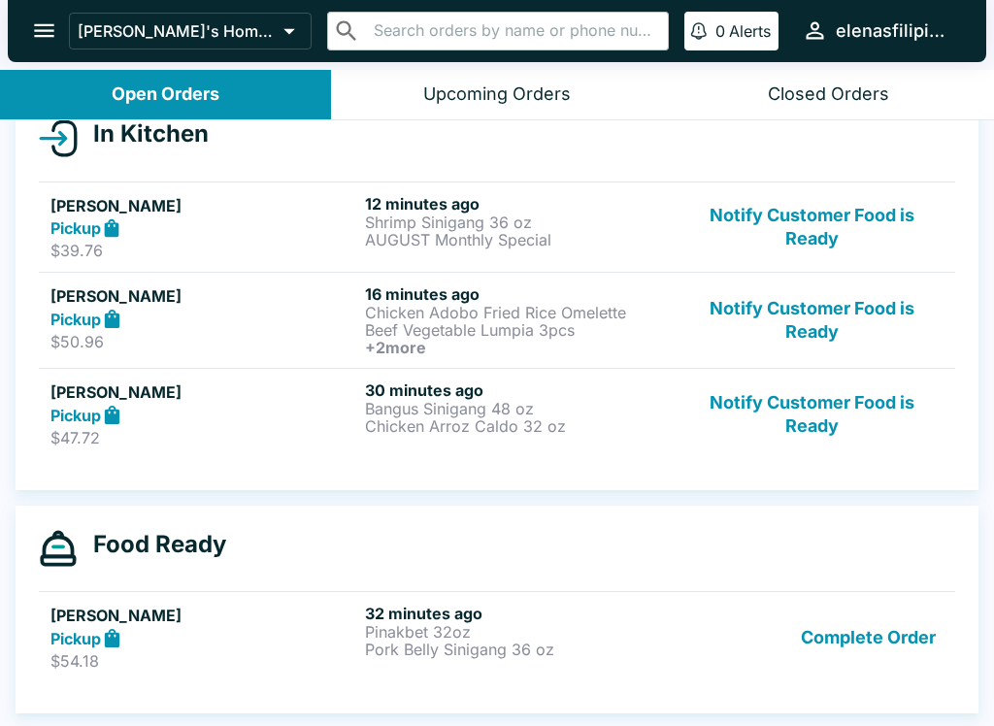
click at [86, 541] on h4 "Food Ready" at bounding box center [152, 544] width 149 height 29
click at [101, 409] on strong "Pickup" at bounding box center [75, 415] width 50 height 19
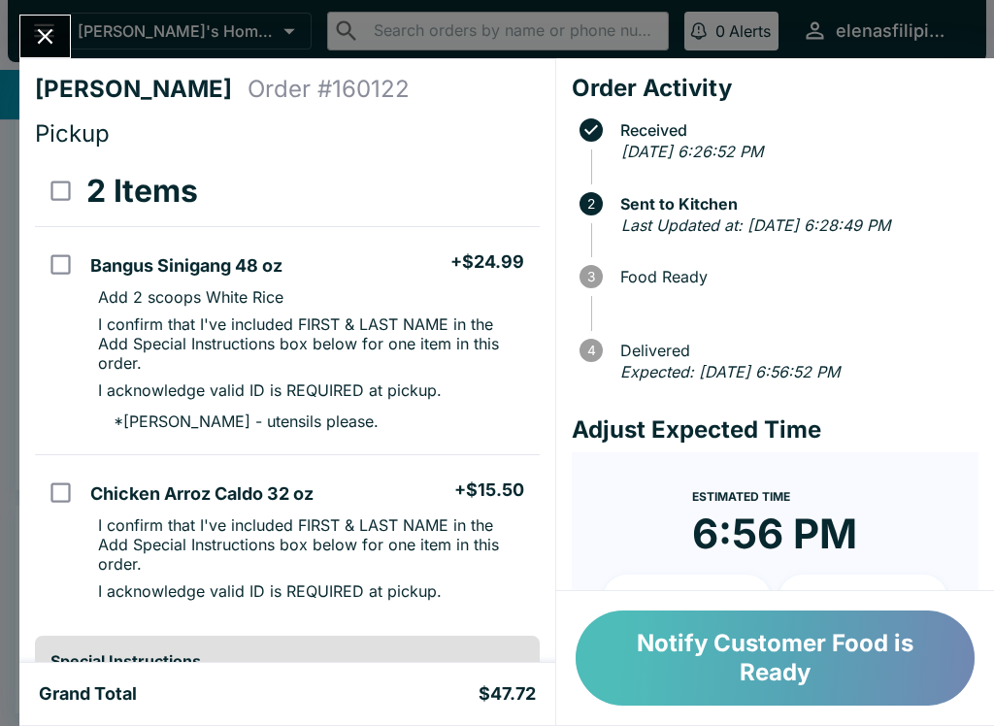
click at [679, 655] on button "Notify Customer Food is Ready" at bounding box center [775, 658] width 399 height 95
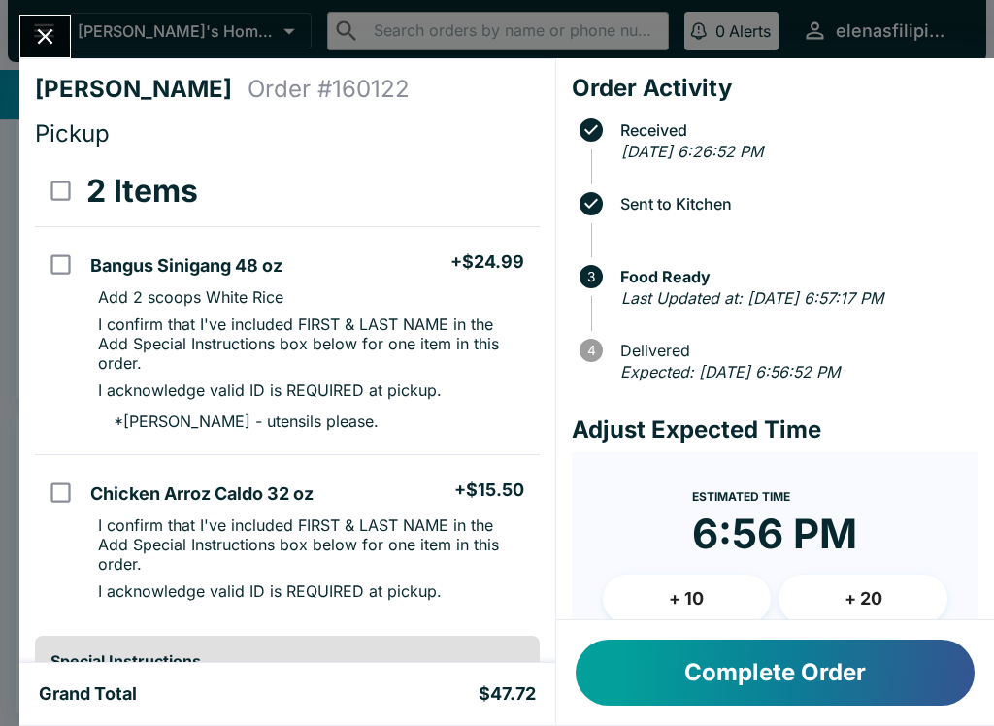
click at [48, 30] on icon "Close" at bounding box center [45, 36] width 26 height 26
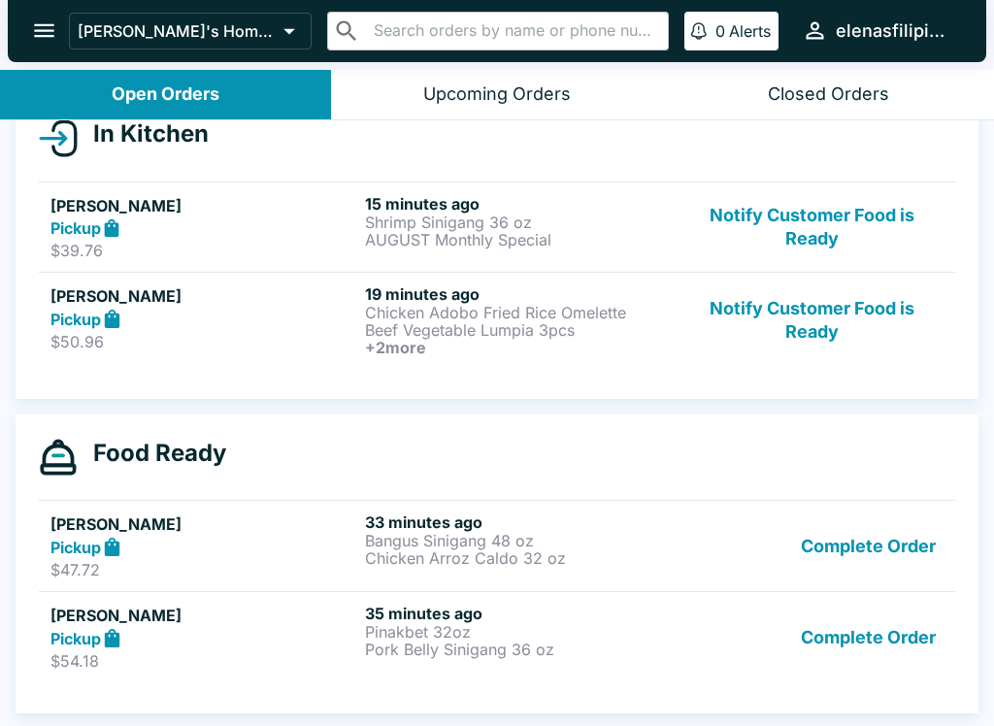
click at [86, 526] on h5 "[PERSON_NAME]" at bounding box center [203, 524] width 307 height 23
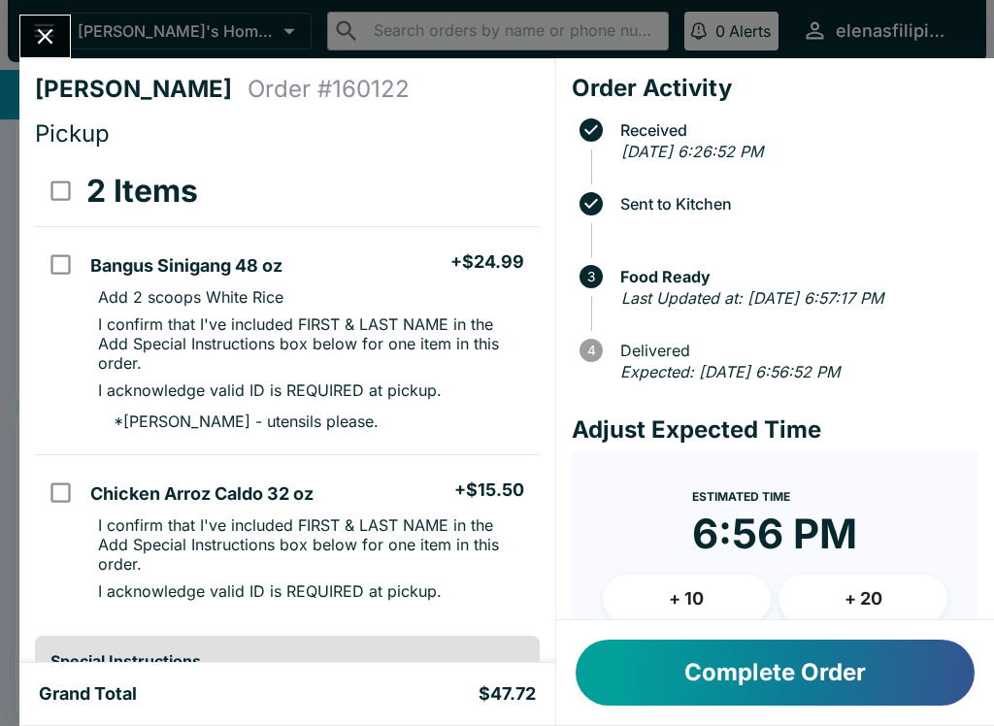
click at [619, 669] on button "Complete Order" at bounding box center [775, 673] width 399 height 66
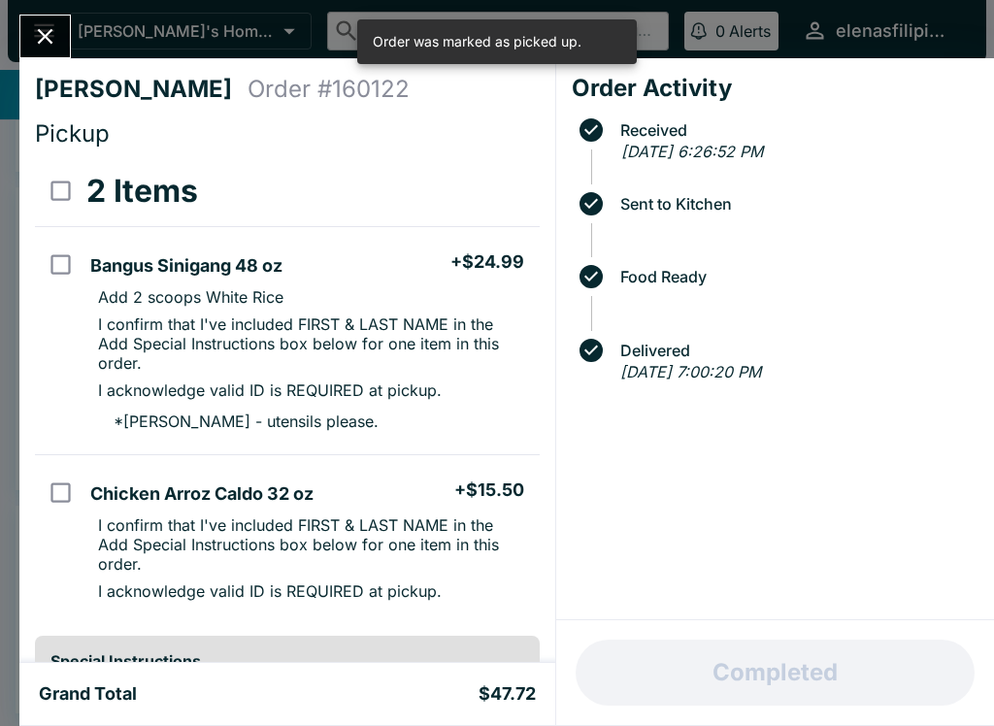
scroll to position [143, 0]
click at [33, 12] on div "[PERSON_NAME] Order # 160122 Pickup 2 Items Bangus Sinigang 48 oz + $24.99 Add …" at bounding box center [497, 363] width 994 height 726
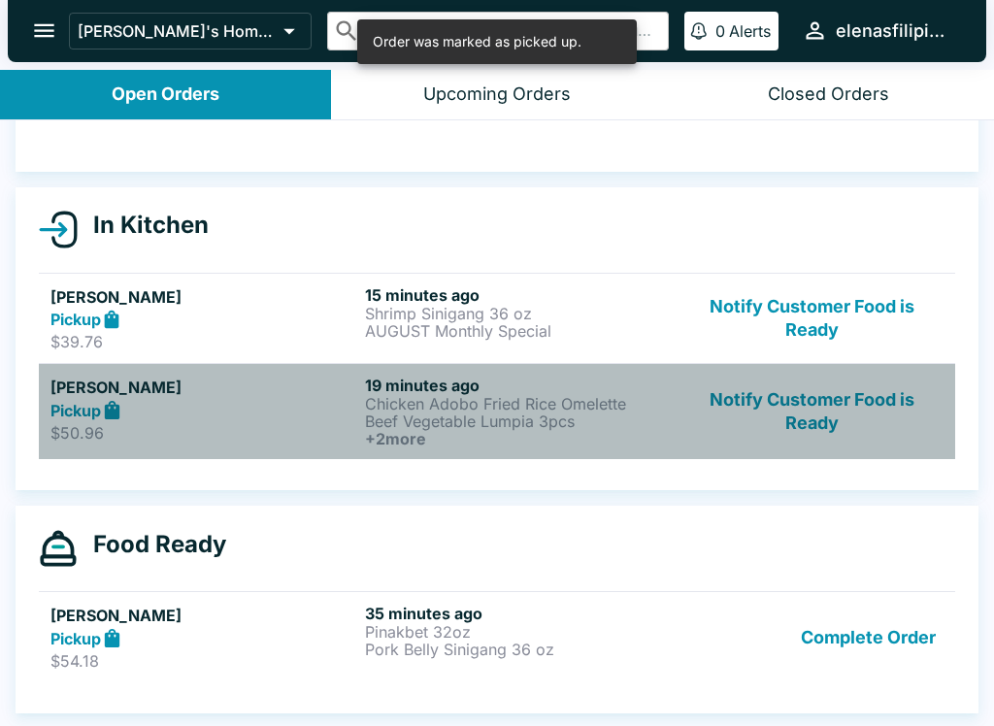
click at [91, 411] on strong "Pickup" at bounding box center [75, 410] width 50 height 19
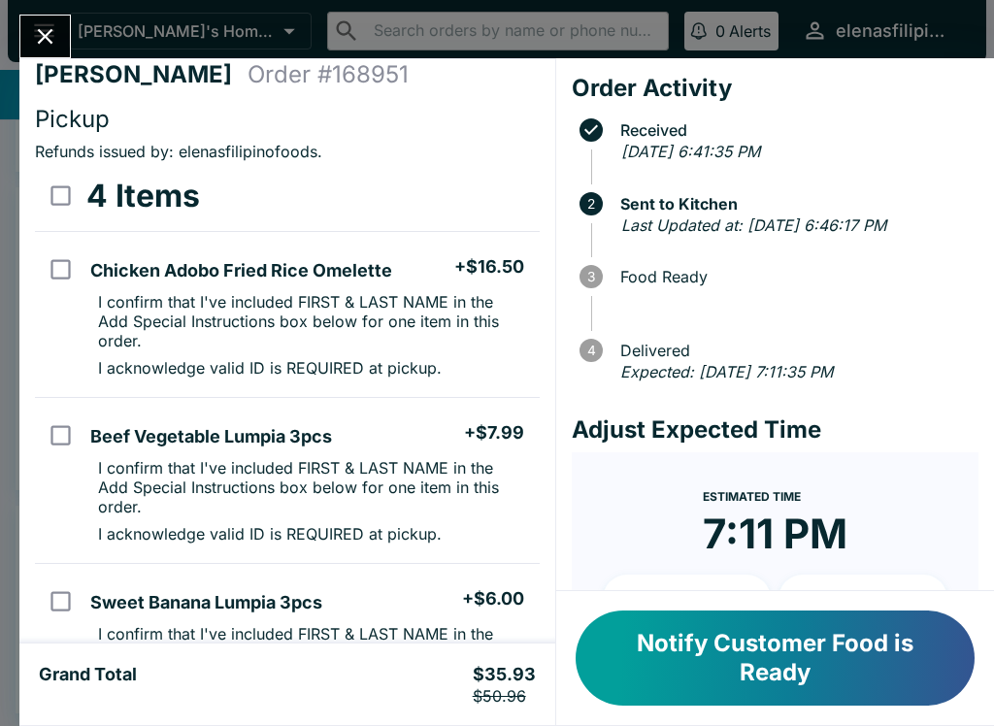
scroll to position [9, 0]
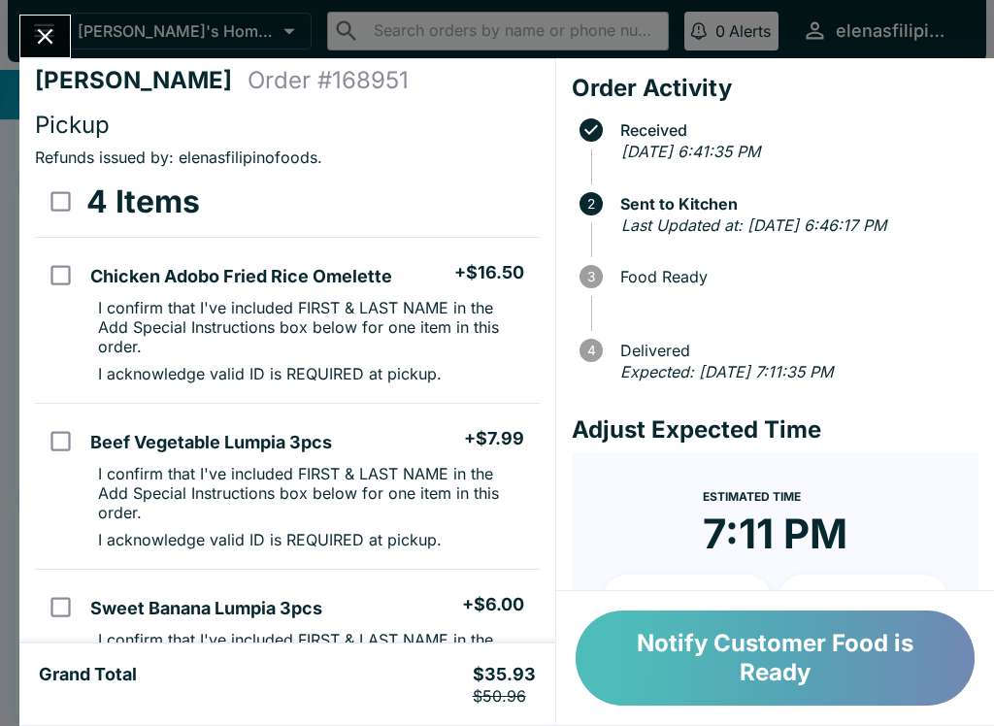
click at [639, 644] on button "Notify Customer Food is Ready" at bounding box center [775, 658] width 399 height 95
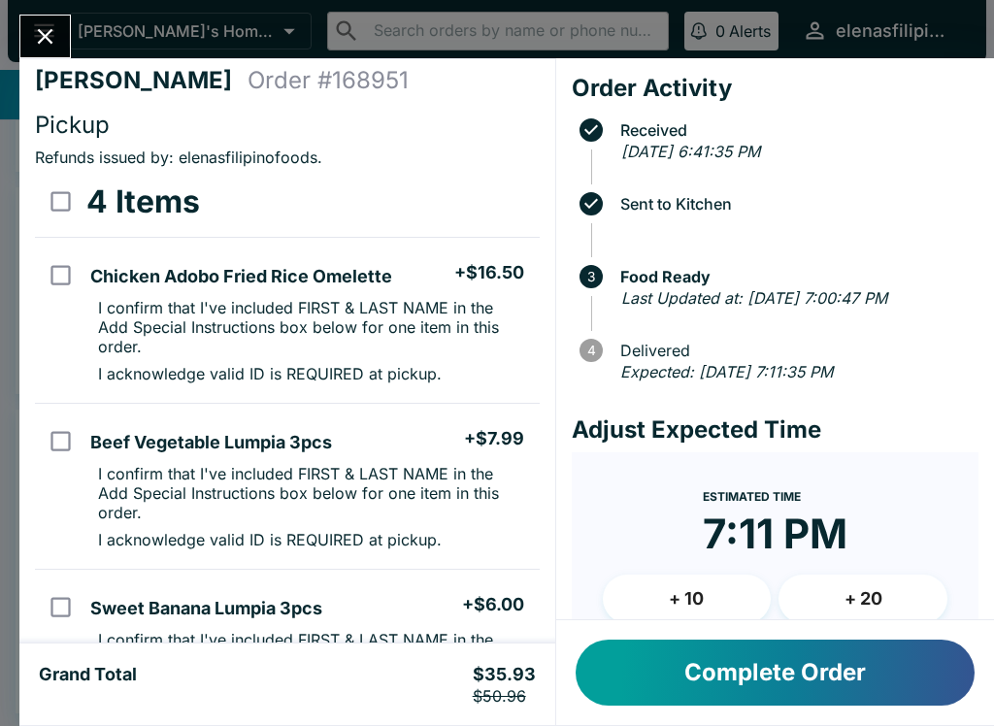
click at [788, 658] on button "Complete Order" at bounding box center [775, 673] width 399 height 66
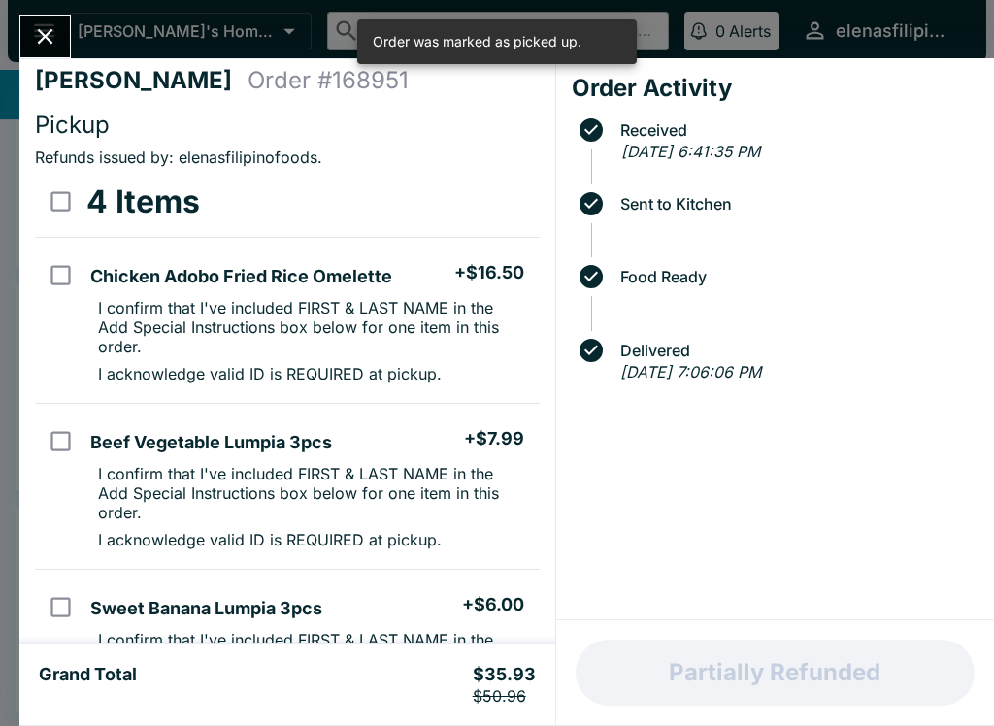
scroll to position [47, 0]
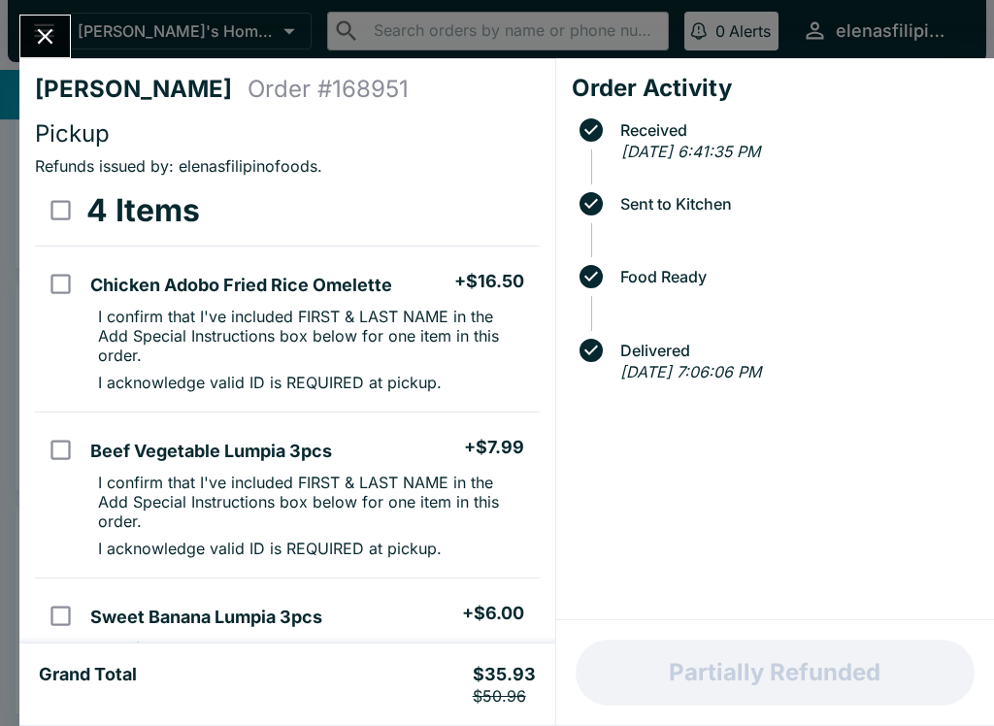
click at [59, 33] on button "Close" at bounding box center [45, 37] width 50 height 42
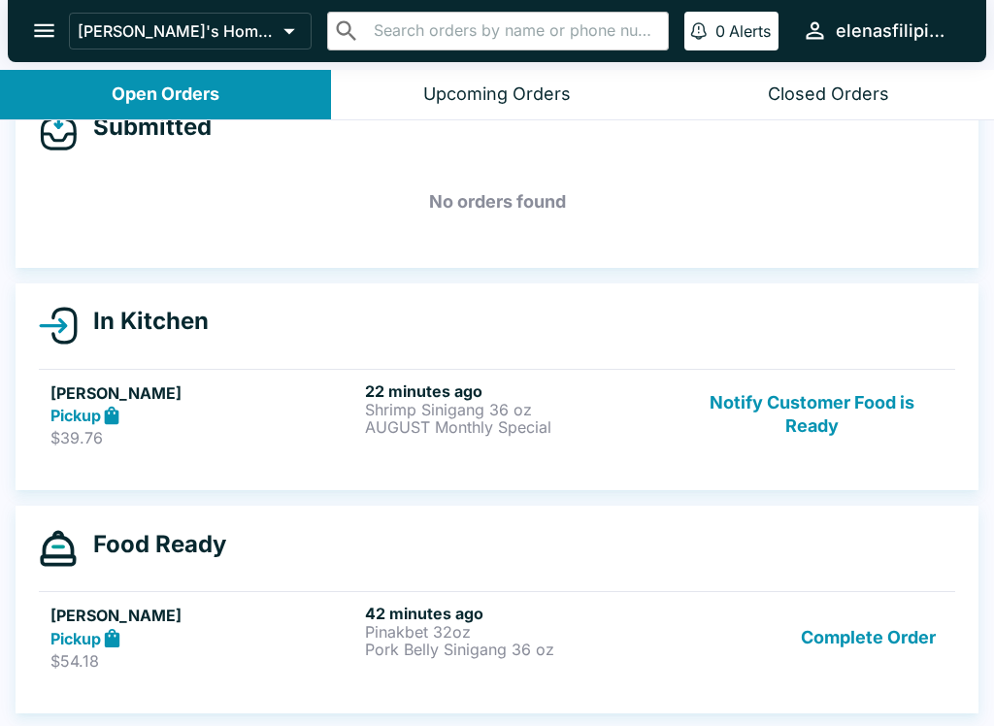
click at [99, 391] on h5 "[PERSON_NAME]" at bounding box center [203, 393] width 307 height 23
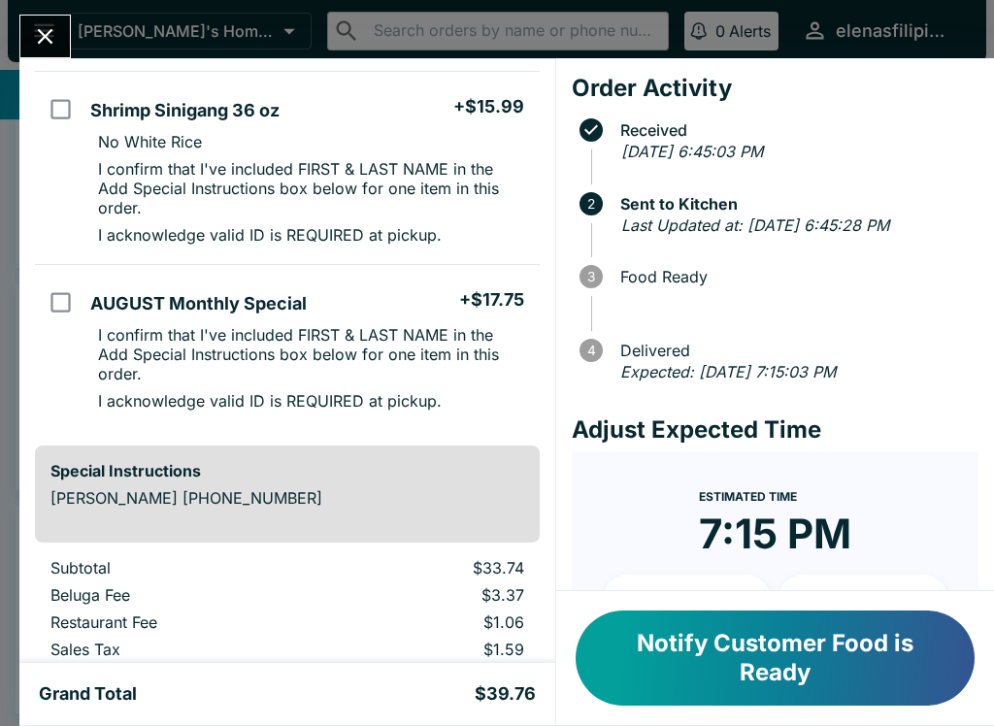
scroll to position [158, 0]
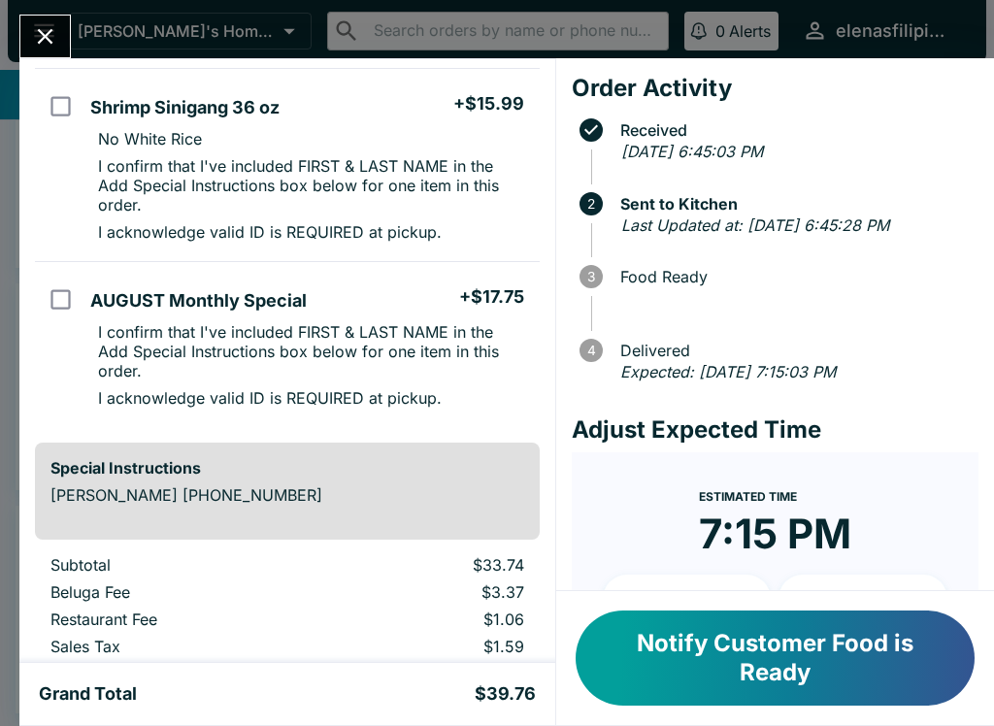
click at [635, 686] on button "Notify Customer Food is Ready" at bounding box center [775, 658] width 399 height 95
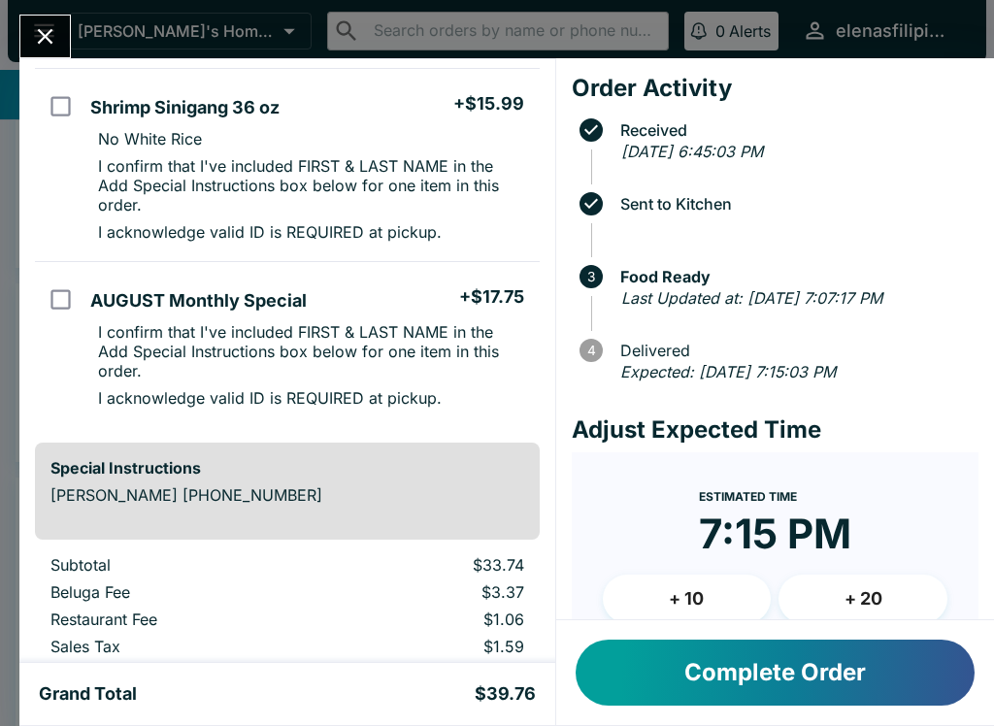
click at [821, 664] on button "Complete Order" at bounding box center [775, 673] width 399 height 66
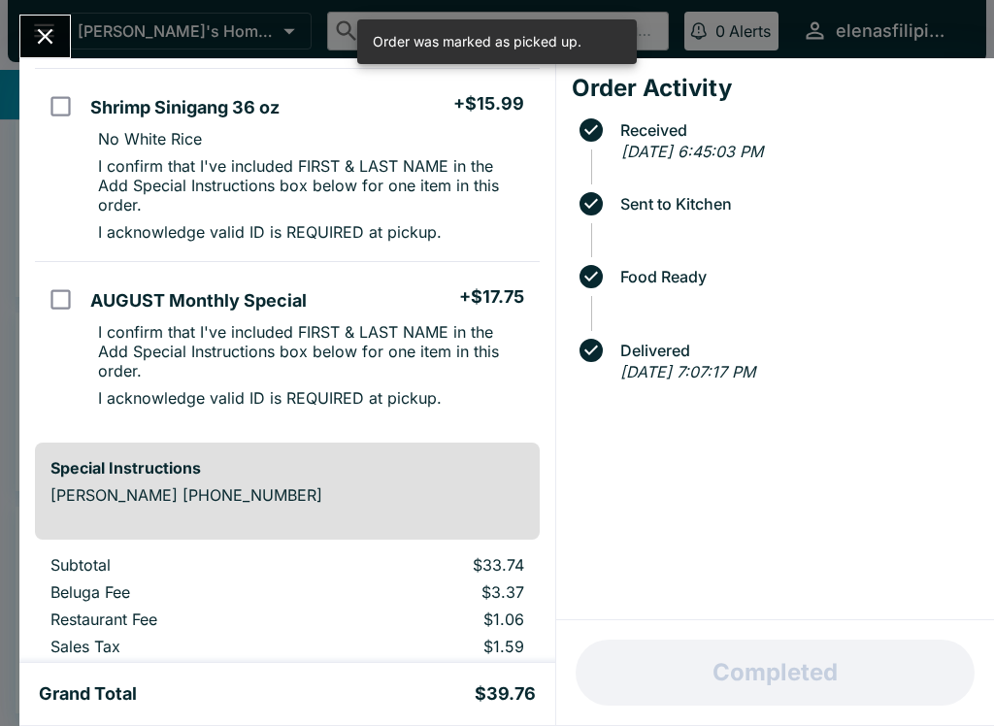
scroll to position [17, 0]
click at [52, 10] on div "[PERSON_NAME] Order # 171034 Pickup 2 Items Shrimp Sinigang 36 oz + $15.99 No W…" at bounding box center [497, 363] width 994 height 726
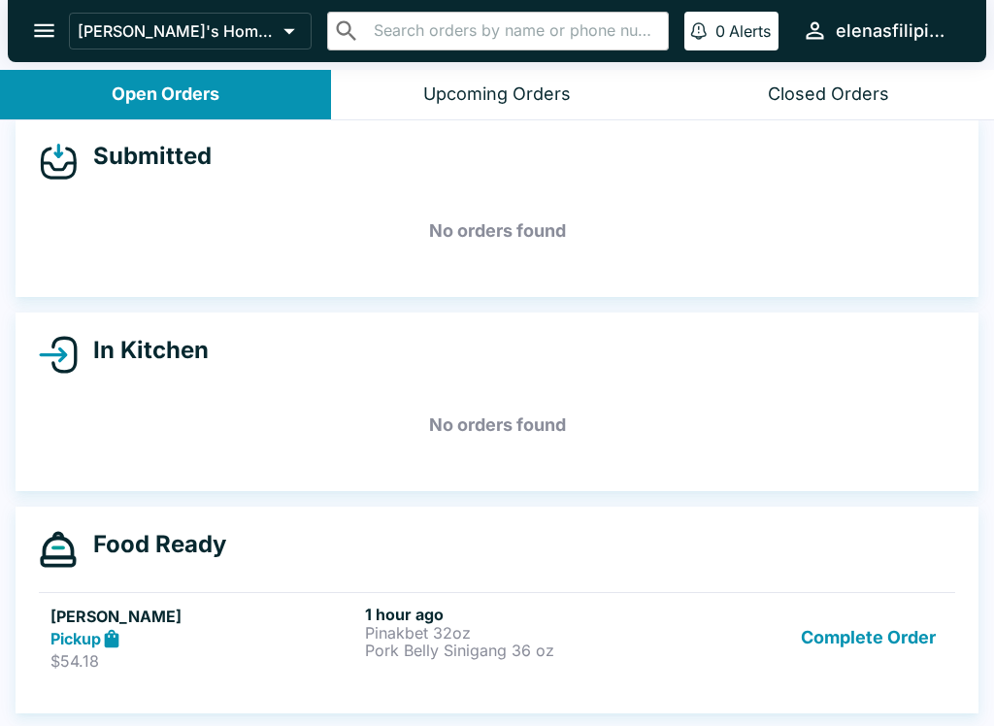
click at [847, 658] on button "Complete Order" at bounding box center [868, 638] width 151 height 67
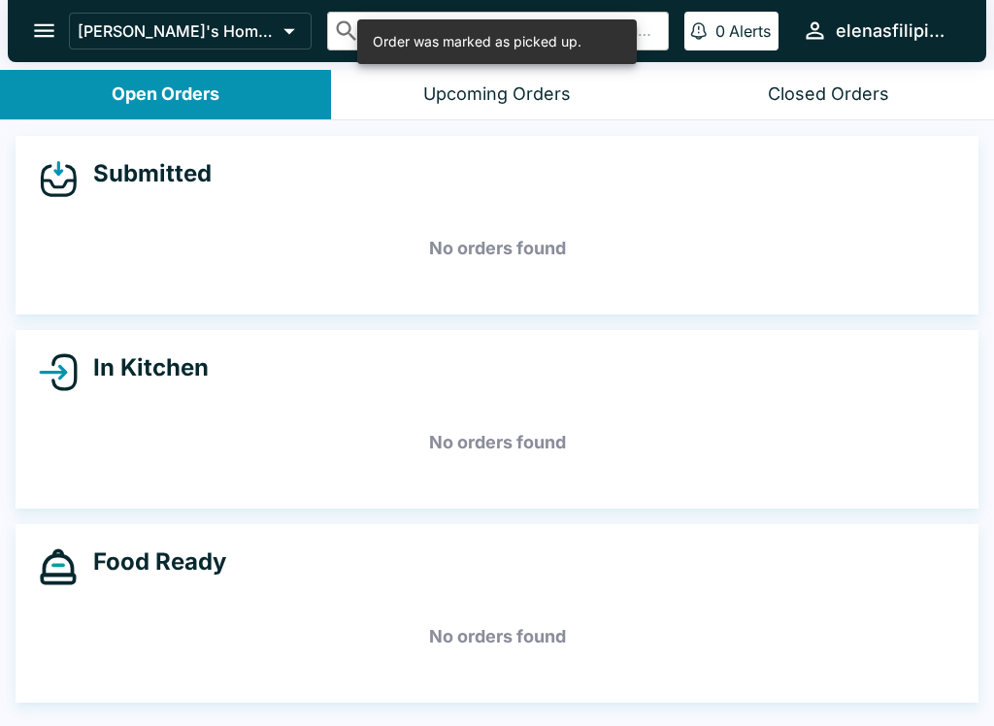
scroll to position [3, 0]
